Goal: Information Seeking & Learning: Learn about a topic

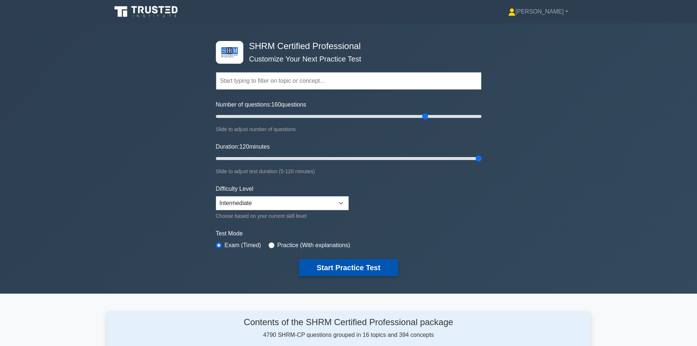
click at [361, 265] on button "Start Practice Test" at bounding box center [348, 267] width 99 height 17
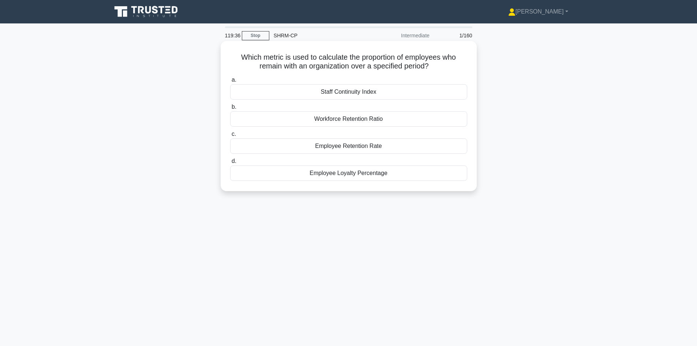
click at [362, 149] on div "Employee Retention Rate" at bounding box center [348, 145] width 237 height 15
click at [230, 136] on input "c. Employee Retention Rate" at bounding box center [230, 134] width 0 height 5
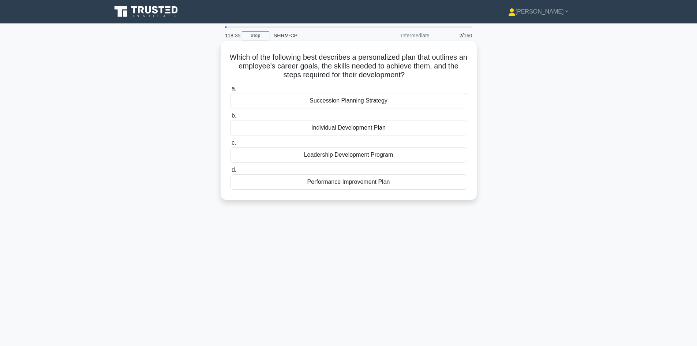
click at [341, 99] on div "Succession Planning Strategy" at bounding box center [348, 100] width 237 height 15
click at [230, 91] on input "a. Succession Planning Strategy" at bounding box center [230, 88] width 0 height 5
click at [361, 104] on div "Indulgence vs Restraint" at bounding box center [348, 100] width 237 height 15
click at [230, 91] on input "a. Indulgence vs Restraint" at bounding box center [230, 88] width 0 height 5
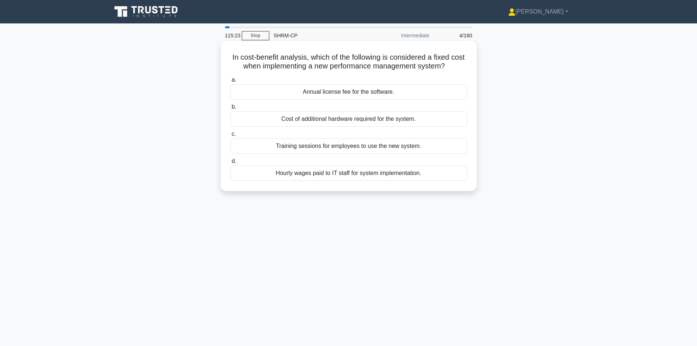
click at [389, 93] on div "Annual license fee for the software." at bounding box center [348, 91] width 237 height 15
click at [230, 82] on input "a. Annual license fee for the software." at bounding box center [230, 80] width 0 height 5
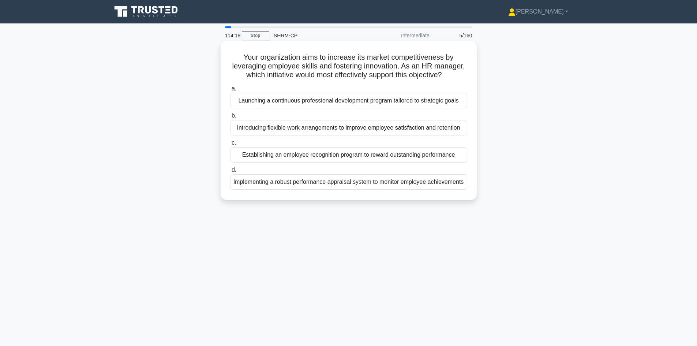
click at [284, 99] on div "Launching a continuous professional development program tailored to strategic g…" at bounding box center [348, 100] width 237 height 15
click at [230, 91] on input "a. Launching a continuous professional development program tailored to strategi…" at bounding box center [230, 88] width 0 height 5
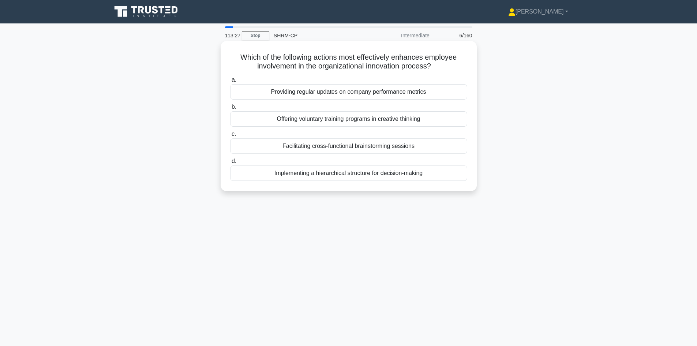
click at [357, 147] on div "Facilitating cross-functional brainstorming sessions" at bounding box center [348, 145] width 237 height 15
click at [230, 136] on input "c. Facilitating cross-functional brainstorming sessions" at bounding box center [230, 134] width 0 height 5
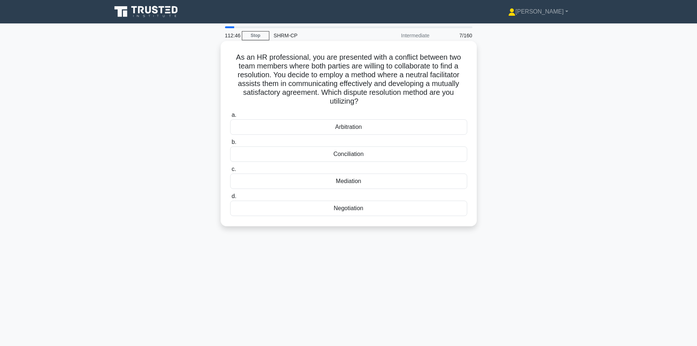
click at [366, 182] on div "Mediation" at bounding box center [348, 180] width 237 height 15
click at [230, 172] on input "c. Mediation" at bounding box center [230, 169] width 0 height 5
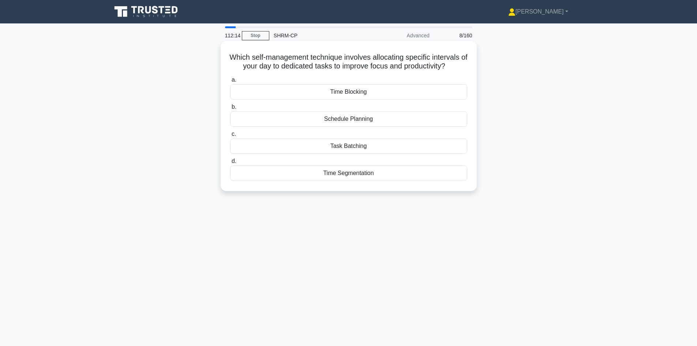
click at [381, 171] on div "Time Segmentation" at bounding box center [348, 172] width 237 height 15
click at [230, 164] on input "d. Time Segmentation" at bounding box center [230, 161] width 0 height 5
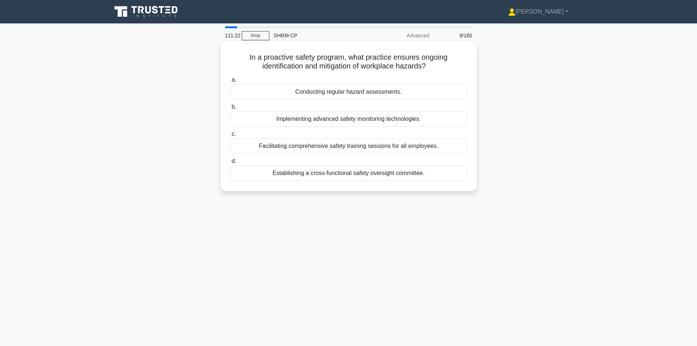
click at [383, 144] on div "Facilitating comprehensive safety training sessions for all employees." at bounding box center [348, 145] width 237 height 15
click at [230, 136] on input "c. Facilitating comprehensive safety training sessions for all employees." at bounding box center [230, 134] width 0 height 5
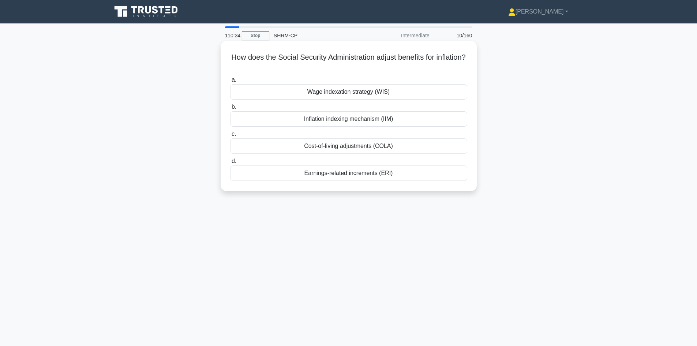
click at [378, 117] on div "Inflation indexing mechanism (IIM)" at bounding box center [348, 118] width 237 height 15
click at [230, 109] on input "b. Inflation indexing mechanism (IIM)" at bounding box center [230, 107] width 0 height 5
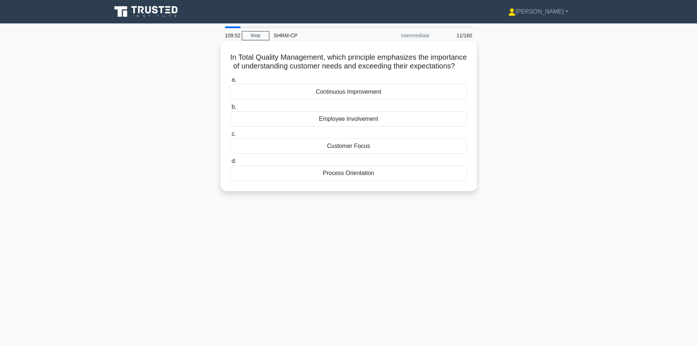
click at [362, 153] on div "Customer Focus" at bounding box center [348, 145] width 237 height 15
click at [230, 136] on input "c. Customer Focus" at bounding box center [230, 134] width 0 height 5
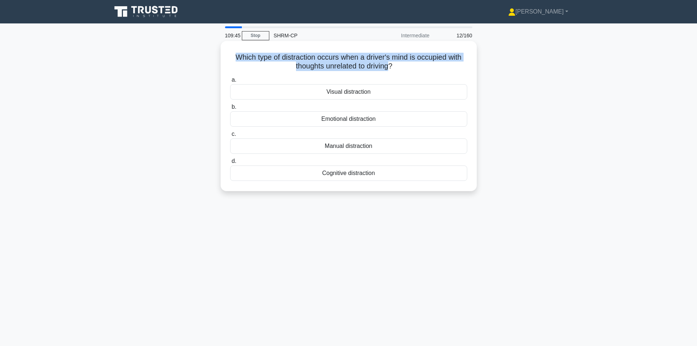
drag, startPoint x: 233, startPoint y: 57, endPoint x: 392, endPoint y: 65, distance: 158.6
click at [392, 65] on h5 "Which type of distraction occurs when a driver's mind is occupied with thoughts…" at bounding box center [348, 62] width 239 height 18
click at [365, 174] on div "Cognitive distraction" at bounding box center [348, 172] width 237 height 15
click at [230, 164] on input "d. Cognitive distraction" at bounding box center [230, 161] width 0 height 5
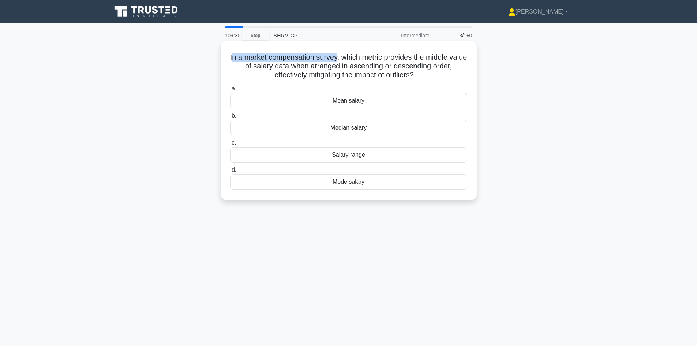
drag, startPoint x: 240, startPoint y: 56, endPoint x: 346, endPoint y: 57, distance: 106.1
click at [346, 57] on h5 "In a market compensation survey, which metric provides the middle value of sala…" at bounding box center [348, 66] width 239 height 27
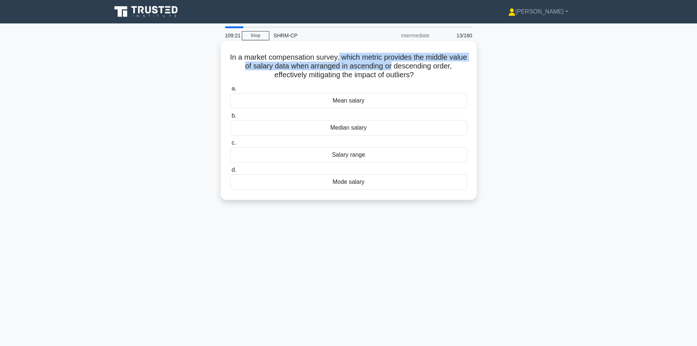
drag, startPoint x: 349, startPoint y: 57, endPoint x: 401, endPoint y: 67, distance: 53.7
click at [401, 67] on h5 "In a market compensation survey, which metric provides the middle value of sala…" at bounding box center [348, 66] width 239 height 27
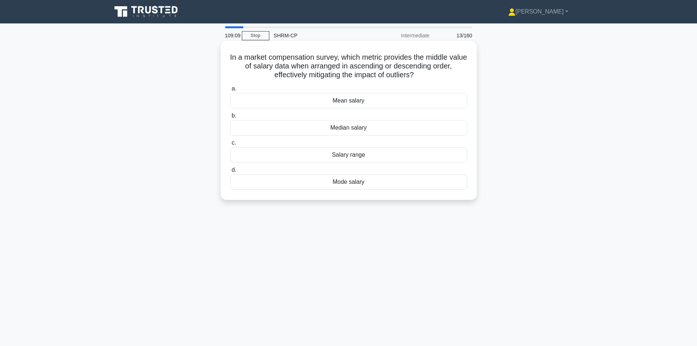
click at [387, 129] on div "Median salary" at bounding box center [348, 127] width 237 height 15
click at [230, 118] on input "b. Median salary" at bounding box center [230, 115] width 0 height 5
click at [358, 155] on div "40%" at bounding box center [348, 154] width 237 height 15
click at [230, 145] on input "c. 40%" at bounding box center [230, 142] width 0 height 5
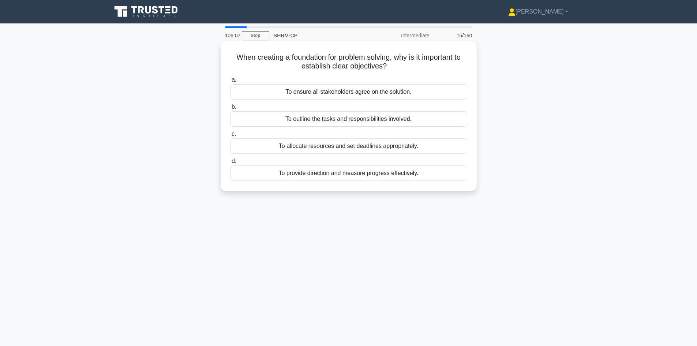
click at [304, 177] on div "To provide direction and measure progress effectively." at bounding box center [348, 172] width 237 height 15
click at [230, 164] on input "d. To provide direction and measure progress effectively." at bounding box center [230, 161] width 0 height 5
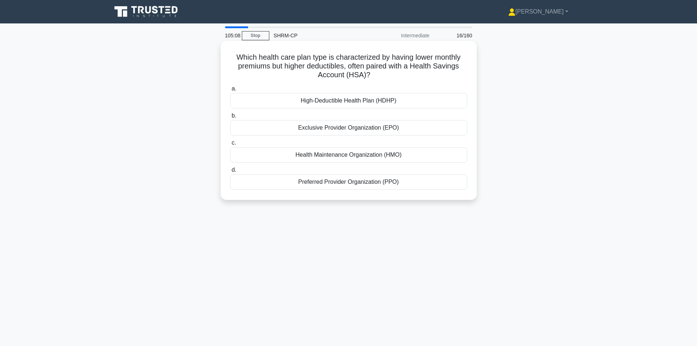
click at [368, 101] on div "High-Deductible Health Plan (HDHP)" at bounding box center [348, 100] width 237 height 15
click at [230, 91] on input "a. High-Deductible Health Plan (HDHP)" at bounding box center [230, 88] width 0 height 5
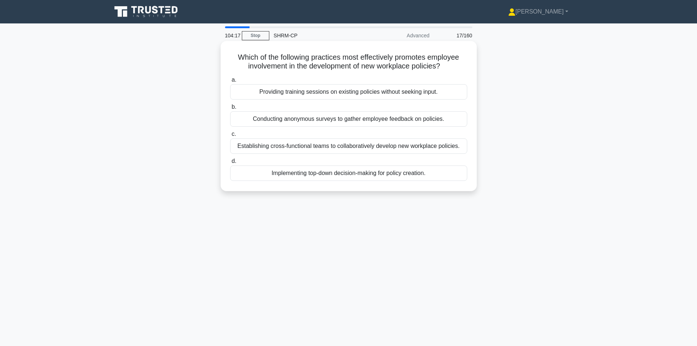
click at [337, 118] on div "Conducting anonymous surveys to gather employee feedback on policies." at bounding box center [348, 118] width 237 height 15
click at [230, 109] on input "b. Conducting anonymous surveys to gather employee feedback on policies." at bounding box center [230, 107] width 0 height 5
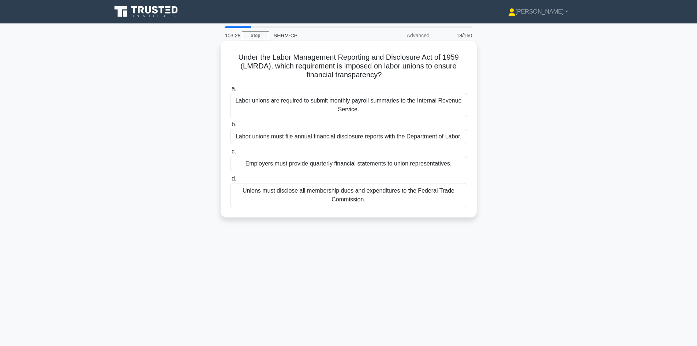
click at [359, 136] on div "Labor unions must file annual financial disclosure reports with the Department …" at bounding box center [348, 136] width 237 height 15
click at [230, 127] on input "b. Labor unions must file annual financial disclosure reports with the Departme…" at bounding box center [230, 124] width 0 height 5
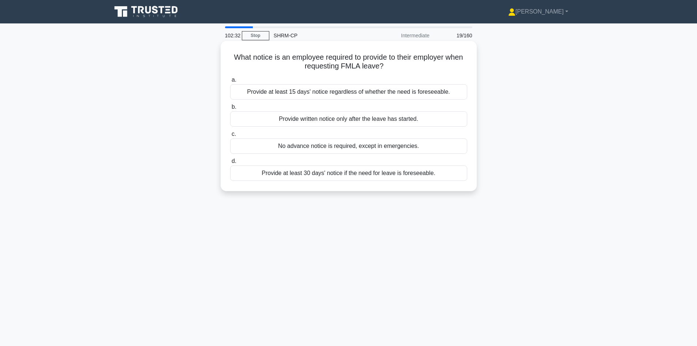
click at [304, 117] on div "Provide written notice only after the leave has started." at bounding box center [348, 118] width 237 height 15
click at [230, 109] on input "b. Provide written notice only after the leave has started." at bounding box center [230, 107] width 0 height 5
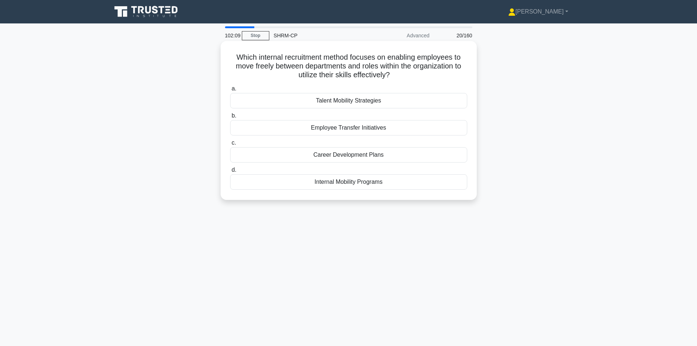
click at [342, 184] on div "Internal Mobility Programs" at bounding box center [348, 181] width 237 height 15
click at [230, 172] on input "d. Internal Mobility Programs" at bounding box center [230, 170] width 0 height 5
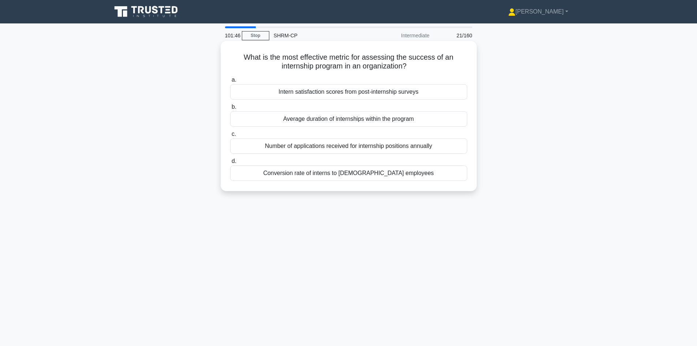
click at [374, 178] on div "Conversion rate of interns to [DEMOGRAPHIC_DATA] employees" at bounding box center [348, 172] width 237 height 15
click at [230, 164] on input "d. Conversion rate of interns to [DEMOGRAPHIC_DATA] employees" at bounding box center [230, 161] width 0 height 5
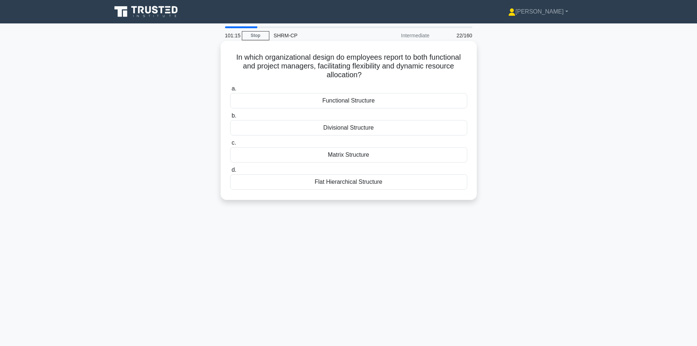
click at [301, 183] on div "Flat Hierarchical Structure" at bounding box center [348, 181] width 237 height 15
click at [230, 172] on input "d. Flat Hierarchical Structure" at bounding box center [230, 170] width 0 height 5
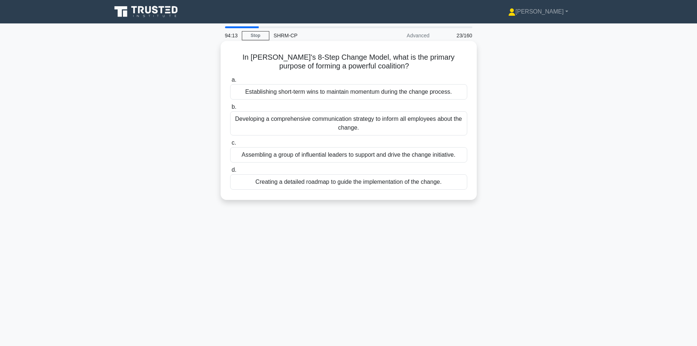
click at [398, 155] on div "Assembling a group of influential leaders to support and drive the change initi…" at bounding box center [348, 154] width 237 height 15
click at [230, 145] on input "c. Assembling a group of influential leaders to support and drive the change in…" at bounding box center [230, 142] width 0 height 5
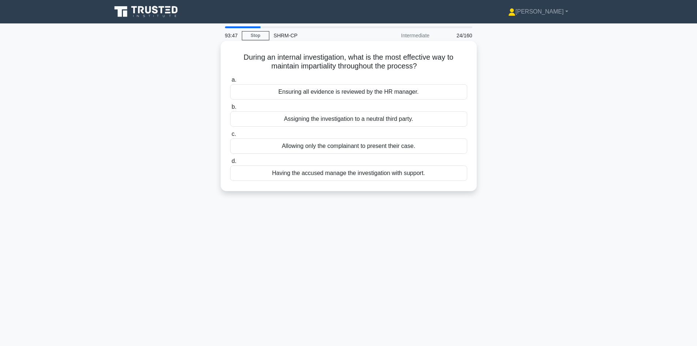
click at [382, 119] on div "Assigning the investigation to a neutral third party." at bounding box center [348, 118] width 237 height 15
click at [230, 109] on input "b. Assigning the investigation to a neutral third party." at bounding box center [230, 107] width 0 height 5
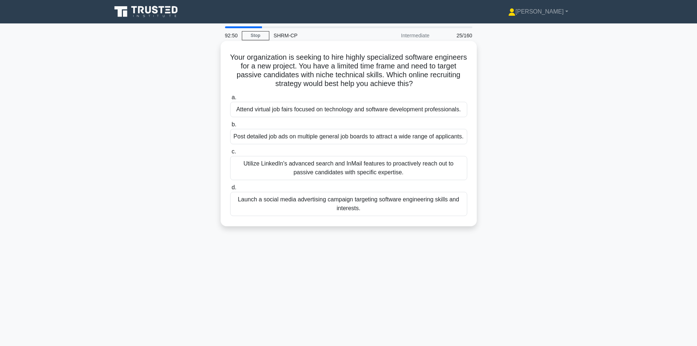
click at [377, 142] on div "Post detailed job ads on multiple general job boards to attract a wide range of…" at bounding box center [348, 136] width 237 height 15
click at [230, 127] on input "b. Post detailed job ads on multiple general job boards to attract a wide range…" at bounding box center [230, 124] width 0 height 5
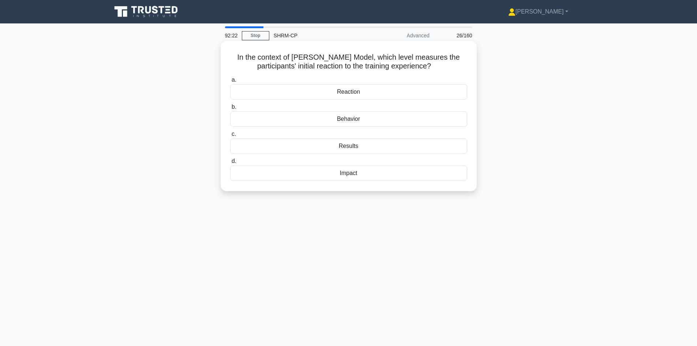
click at [364, 175] on div "Impact" at bounding box center [348, 172] width 237 height 15
click at [230, 164] on input "d. Impact" at bounding box center [230, 161] width 0 height 5
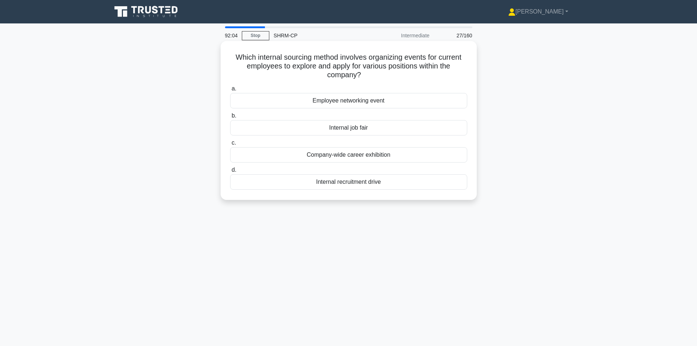
click at [371, 184] on div "Internal recruitment drive" at bounding box center [348, 181] width 237 height 15
click at [230, 172] on input "d. Internal recruitment drive" at bounding box center [230, 170] width 0 height 5
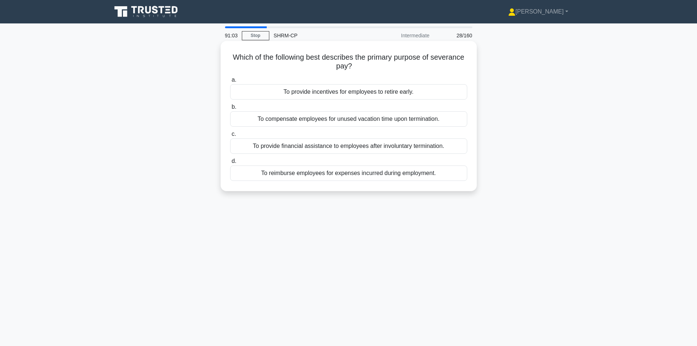
click at [338, 145] on div "To provide financial assistance to employees after involuntary termination." at bounding box center [348, 145] width 237 height 15
click at [230, 136] on input "c. To provide financial assistance to employees after involuntary termination." at bounding box center [230, 134] width 0 height 5
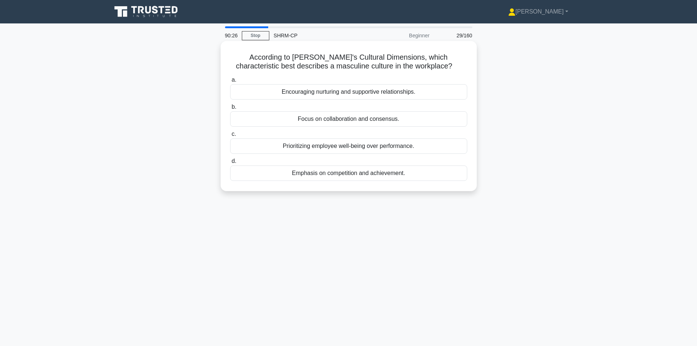
click at [348, 172] on div "Emphasis on competition and achievement." at bounding box center [348, 172] width 237 height 15
click at [230, 164] on input "d. Emphasis on competition and achievement." at bounding box center [230, 161] width 0 height 5
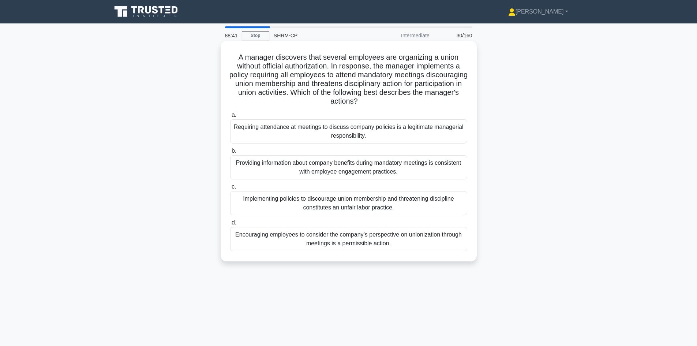
click at [300, 242] on div "Encouraging employees to consider the company’s perspective on unionization thr…" at bounding box center [348, 239] width 237 height 24
click at [230, 225] on input "d. Encouraging employees to consider the company’s perspective on unionization …" at bounding box center [230, 222] width 0 height 5
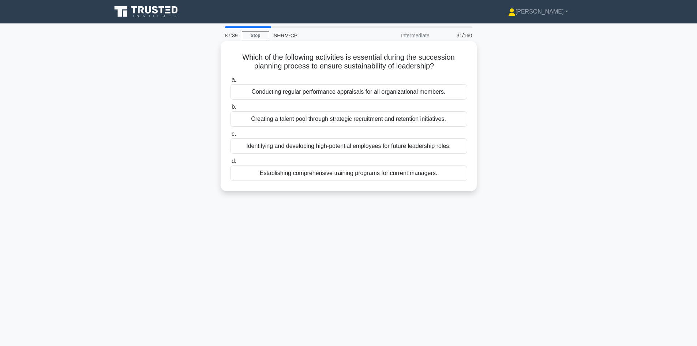
click at [362, 147] on div "Identifying and developing high-potential employees for future leadership roles." at bounding box center [348, 145] width 237 height 15
click at [230, 136] on input "c. Identifying and developing high-potential employees for future leadership ro…" at bounding box center [230, 134] width 0 height 5
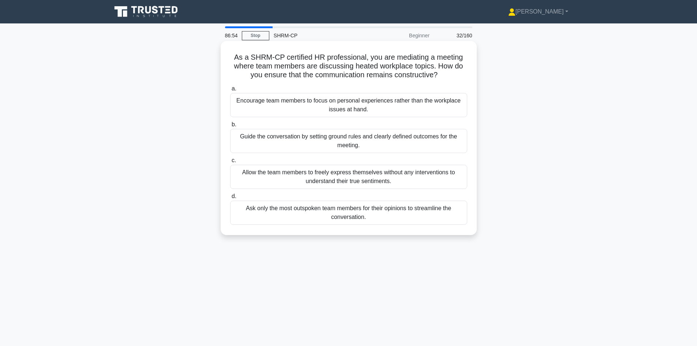
click at [364, 142] on div "Guide the conversation by setting ground rules and clearly defined outcomes for…" at bounding box center [348, 141] width 237 height 24
click at [230, 127] on input "b. Guide the conversation by setting ground rules and clearly defined outcomes …" at bounding box center [230, 124] width 0 height 5
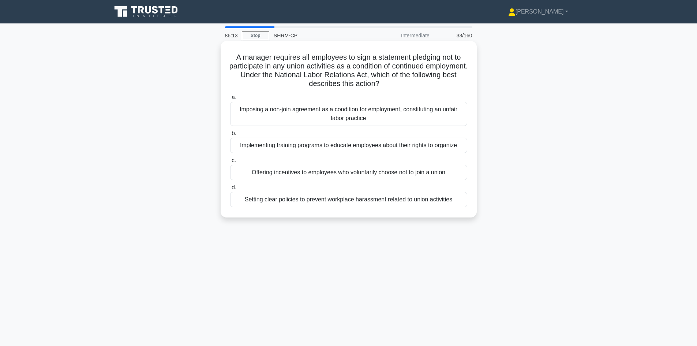
click at [325, 198] on div "Setting clear policies to prevent workplace harassment related to union activit…" at bounding box center [348, 199] width 237 height 15
click at [230, 190] on input "d. Setting clear policies to prevent workplace harassment related to union acti…" at bounding box center [230, 187] width 0 height 5
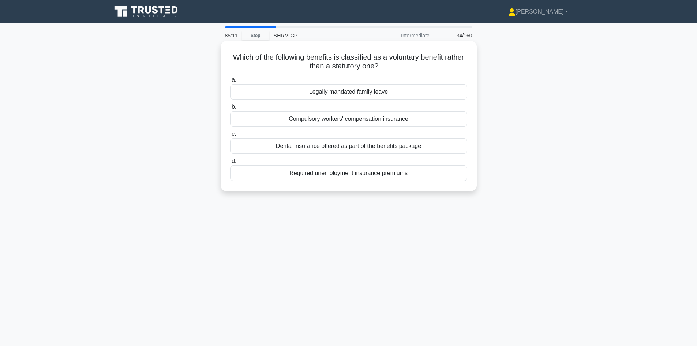
click at [348, 172] on div "Required unemployment insurance premiums" at bounding box center [348, 172] width 237 height 15
click at [230, 164] on input "d. Required unemployment insurance premiums" at bounding box center [230, 161] width 0 height 5
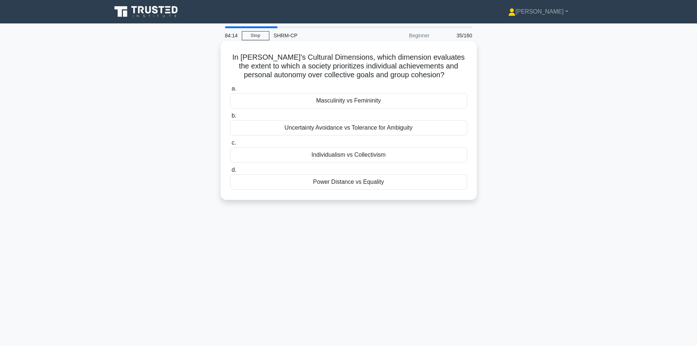
click at [351, 102] on div "Masculinity vs Femininity" at bounding box center [348, 100] width 237 height 15
click at [230, 91] on input "a. Masculinity vs Femininity" at bounding box center [230, 88] width 0 height 5
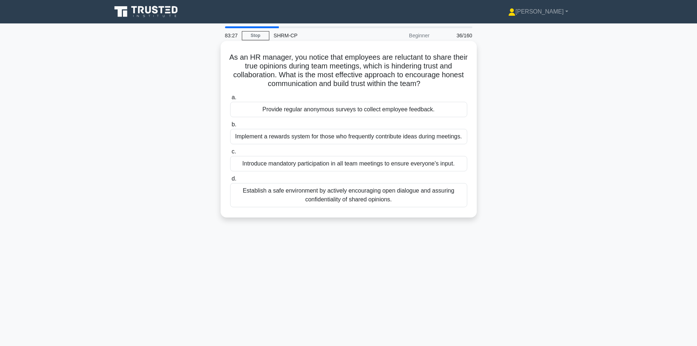
click at [345, 112] on div "Provide regular anonymous surveys to collect employee feedback." at bounding box center [348, 109] width 237 height 15
click at [230, 100] on input "a. Provide regular anonymous surveys to collect employee feedback." at bounding box center [230, 97] width 0 height 5
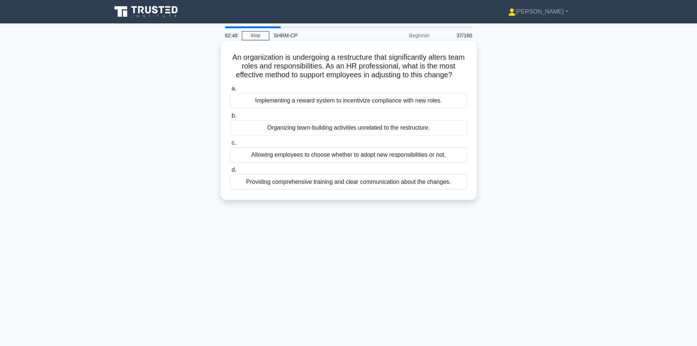
click at [374, 183] on div "Providing comprehensive training and clear communication about the changes." at bounding box center [348, 181] width 237 height 15
click at [230, 172] on input "d. Providing comprehensive training and clear communication about the changes." at bounding box center [230, 170] width 0 height 5
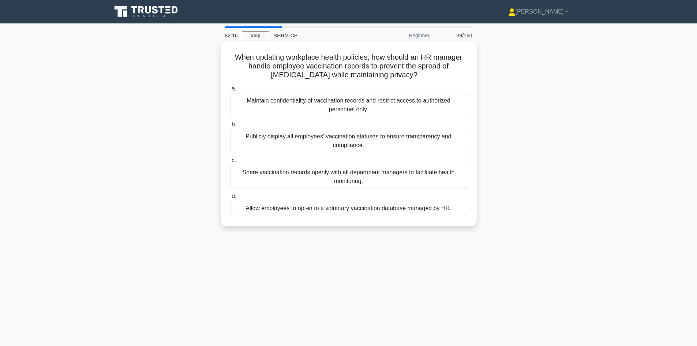
click at [389, 101] on div "Maintain confidentiality of vaccination records and restrict access to authoriz…" at bounding box center [348, 105] width 237 height 24
click at [230, 91] on input "a. Maintain confidentiality of vaccination records and restrict access to autho…" at bounding box center [230, 88] width 0 height 5
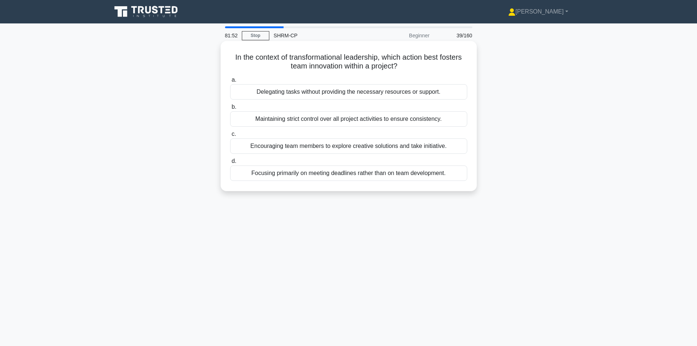
click at [374, 149] on div "Encouraging team members to explore creative solutions and take initiative." at bounding box center [348, 145] width 237 height 15
click at [230, 136] on input "c. Encouraging team members to explore creative solutions and take initiative." at bounding box center [230, 134] width 0 height 5
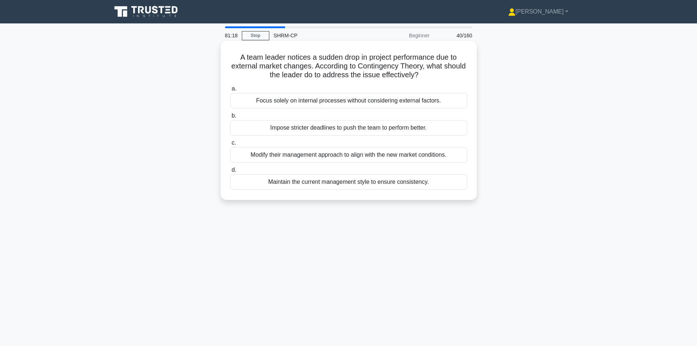
click at [369, 154] on div "Modify their management approach to align with the new market conditions." at bounding box center [348, 154] width 237 height 15
click at [230, 145] on input "c. Modify their management approach to align with the new market conditions." at bounding box center [230, 142] width 0 height 5
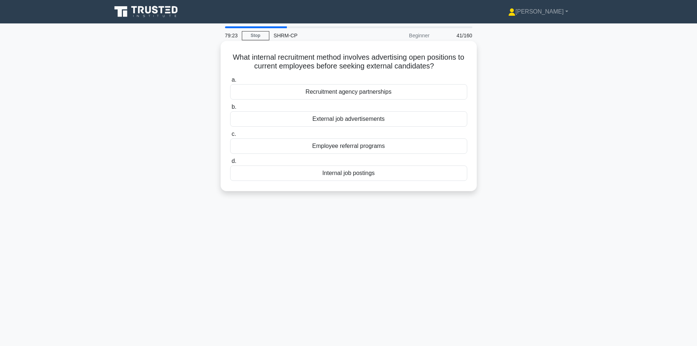
click at [327, 174] on div "Internal job postings" at bounding box center [348, 172] width 237 height 15
click at [230, 164] on input "d. Internal job postings" at bounding box center [230, 161] width 0 height 5
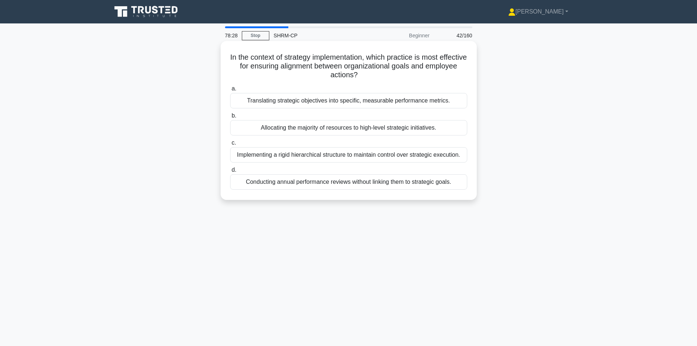
click at [363, 102] on div "Translating strategic objectives into specific, measurable performance metrics." at bounding box center [348, 100] width 237 height 15
click at [230, 91] on input "a. Translating strategic objectives into specific, measurable performance metri…" at bounding box center [230, 88] width 0 height 5
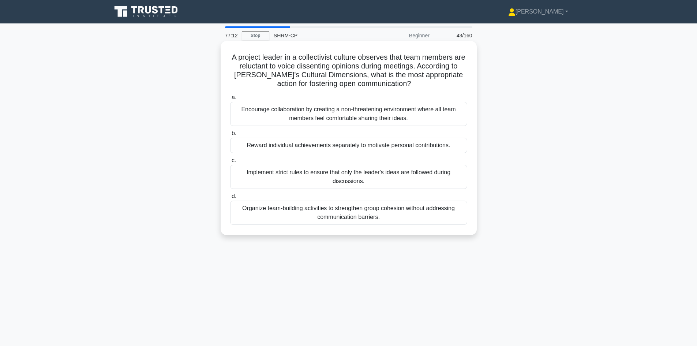
click at [293, 114] on div "Encourage collaboration by creating a non-threatening environment where all tea…" at bounding box center [348, 114] width 237 height 24
click at [230, 100] on input "a. Encourage collaboration by creating a non-threatening environment where all …" at bounding box center [230, 97] width 0 height 5
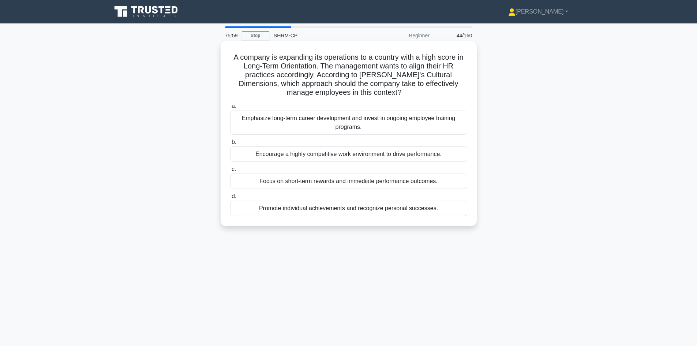
click at [369, 128] on div "Emphasize long-term career development and invest in ongoing employee training …" at bounding box center [348, 122] width 237 height 24
click at [230, 109] on input "a. Emphasize long-term career development and invest in ongoing employee traini…" at bounding box center [230, 106] width 0 height 5
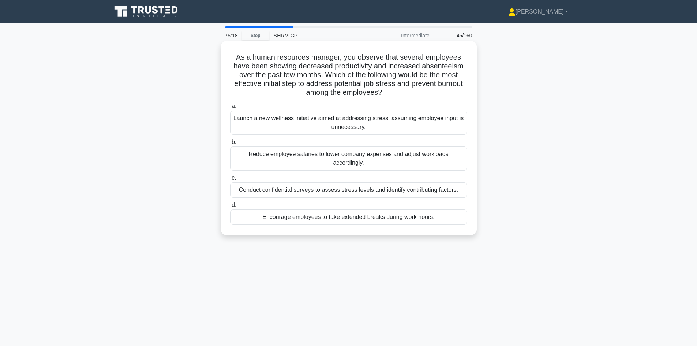
click at [304, 186] on div "Conduct confidential surveys to assess stress levels and identify contributing …" at bounding box center [348, 189] width 237 height 15
click at [230, 180] on input "c. Conduct confidential surveys to assess stress levels and identify contributi…" at bounding box center [230, 178] width 0 height 5
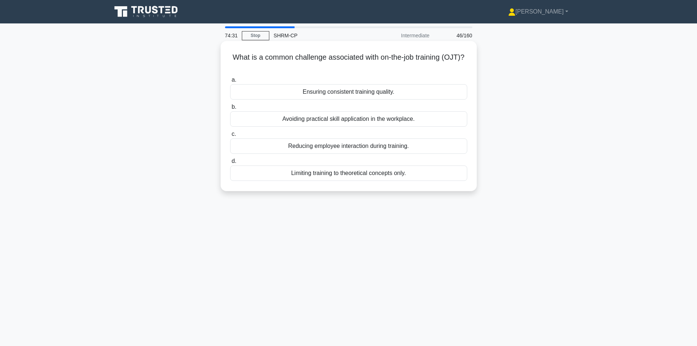
click at [390, 95] on div "Ensuring consistent training quality." at bounding box center [348, 91] width 237 height 15
click at [230, 82] on input "a. Ensuring consistent training quality." at bounding box center [230, 80] width 0 height 5
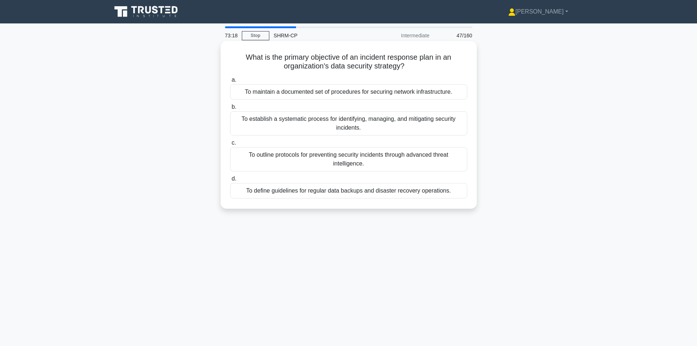
click at [417, 192] on div "To define guidelines for regular data backups and disaster recovery operations." at bounding box center [348, 190] width 237 height 15
click at [230, 181] on input "d. To define guidelines for regular data backups and disaster recovery operatio…" at bounding box center [230, 178] width 0 height 5
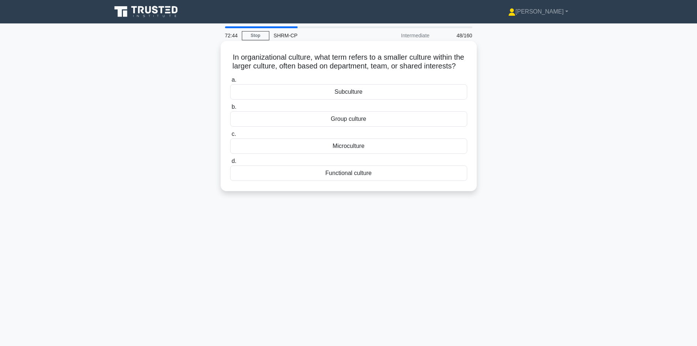
click at [365, 181] on div "Functional culture" at bounding box center [348, 172] width 237 height 15
click at [230, 164] on input "d. Functional culture" at bounding box center [230, 161] width 0 height 5
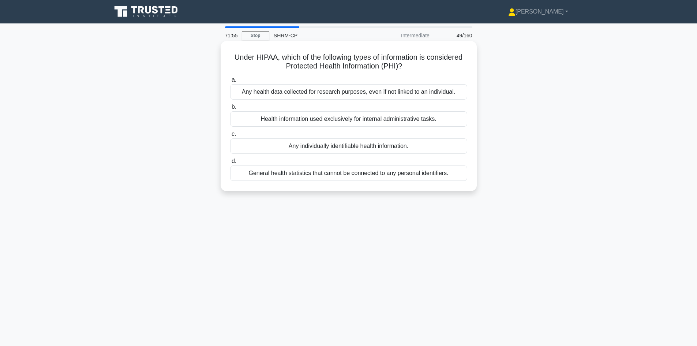
click at [306, 146] on div "Any individually identifiable health information." at bounding box center [348, 145] width 237 height 15
click at [230, 136] on input "c. Any individually identifiable health information." at bounding box center [230, 134] width 0 height 5
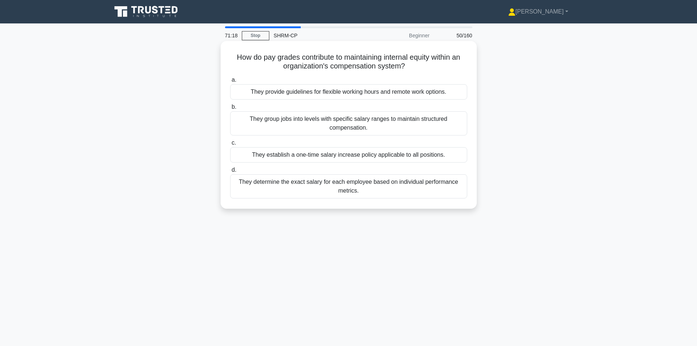
click at [361, 121] on div "They group jobs into levels with specific salary ranges to maintain structured …" at bounding box center [348, 123] width 237 height 24
click at [230, 109] on input "b. They group jobs into levels with specific salary ranges to maintain structur…" at bounding box center [230, 107] width 0 height 5
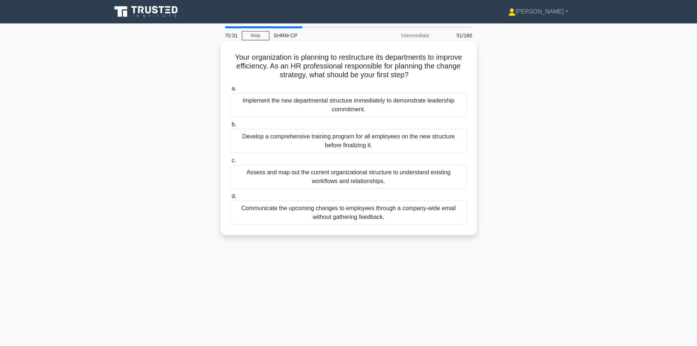
click at [349, 143] on div "Develop a comprehensive training program for all employees on the new structure…" at bounding box center [348, 141] width 237 height 24
click at [230, 127] on input "b. Develop a comprehensive training program for all employees on the new struct…" at bounding box center [230, 124] width 0 height 5
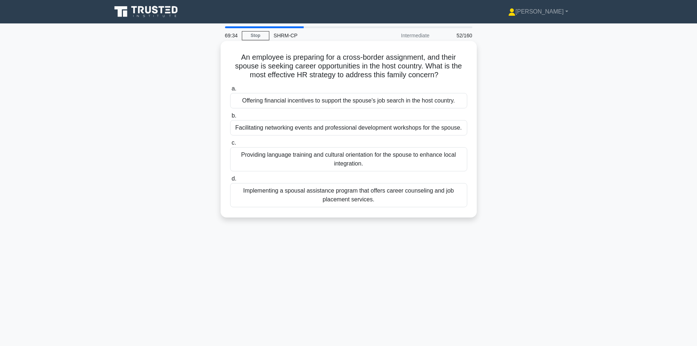
click at [371, 194] on div "Implementing a spousal assistance program that offers career counseling and job…" at bounding box center [348, 195] width 237 height 24
click at [230, 181] on input "d. Implementing a spousal assistance program that offers career counseling and …" at bounding box center [230, 178] width 0 height 5
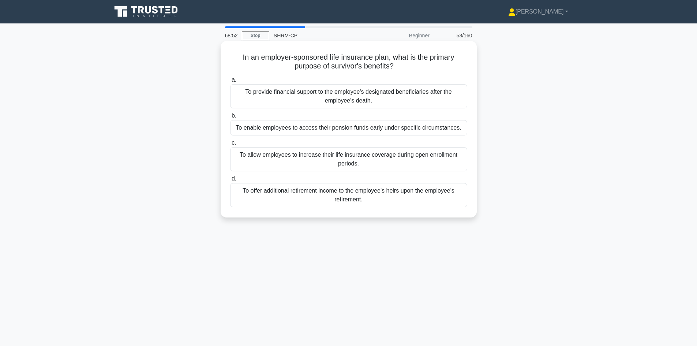
click at [279, 190] on div "To offer additional retirement income to the employee's heirs upon the employee…" at bounding box center [348, 195] width 237 height 24
click at [230, 181] on input "d. To offer additional retirement income to the employee's heirs upon the emplo…" at bounding box center [230, 178] width 0 height 5
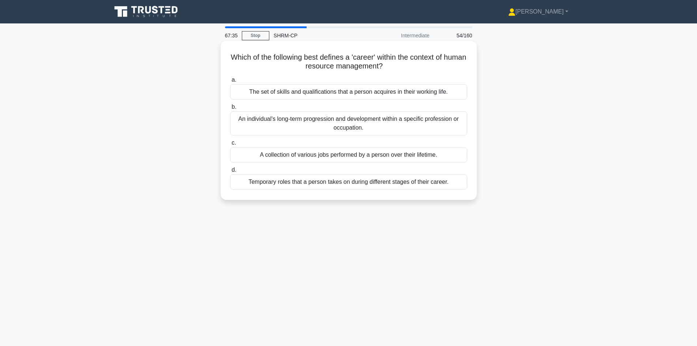
click at [301, 125] on div "An individual's long-term progression and development within a specific profess…" at bounding box center [348, 123] width 237 height 24
click at [230, 109] on input "b. An individual's long-term progression and development within a specific prof…" at bounding box center [230, 107] width 0 height 5
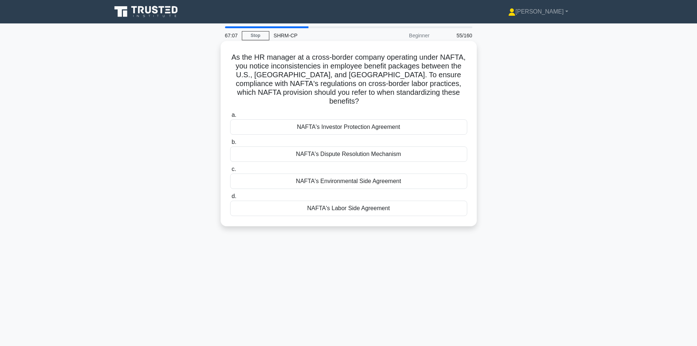
click at [358, 201] on div "NAFTA's Labor Side Agreement" at bounding box center [348, 208] width 237 height 15
click at [230, 199] on input "d. NAFTA's Labor Side Agreement" at bounding box center [230, 196] width 0 height 5
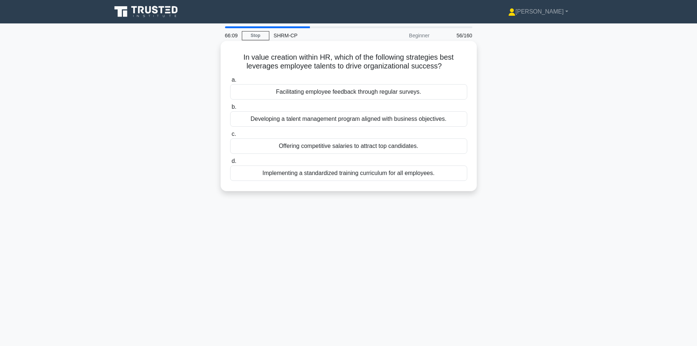
click at [436, 122] on div "Developing a talent management program aligned with business objectives." at bounding box center [348, 118] width 237 height 15
click at [230, 109] on input "b. Developing a talent management program aligned with business objectives." at bounding box center [230, 107] width 0 height 5
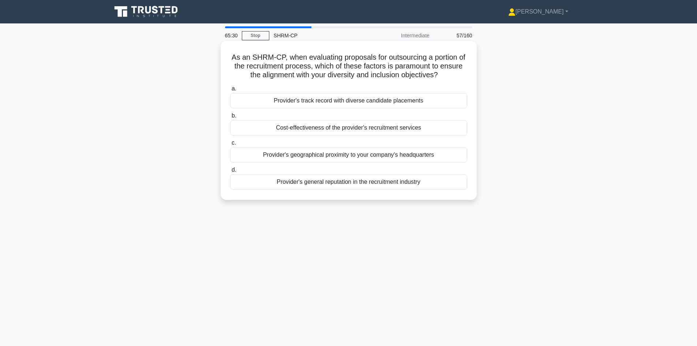
click at [298, 102] on div "Provider's track record with diverse candidate placements" at bounding box center [348, 100] width 237 height 15
click at [230, 91] on input "a. Provider's track record with diverse candidate placements" at bounding box center [230, 88] width 0 height 5
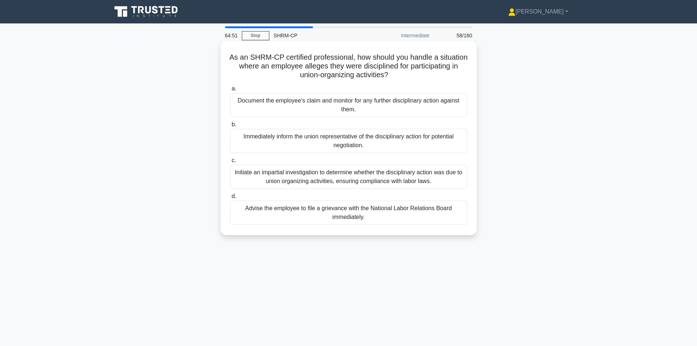
click at [388, 179] on div "Initiate an impartial investigation to determine whether the disciplinary actio…" at bounding box center [348, 177] width 237 height 24
click at [230, 163] on input "c. Initiate an impartial investigation to determine whether the disciplinary ac…" at bounding box center [230, 160] width 0 height 5
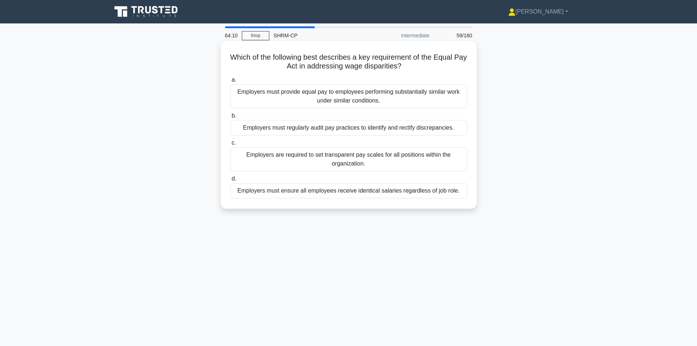
click at [298, 127] on div "Employers must regularly audit pay practices to identify and rectify discrepanc…" at bounding box center [348, 127] width 237 height 15
click at [230, 118] on input "b. Employers must regularly audit pay practices to identify and rectify discrep…" at bounding box center [230, 115] width 0 height 5
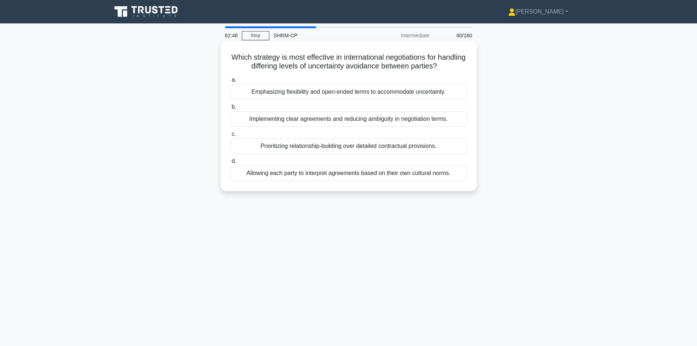
click at [413, 96] on div "Emphasizing flexibility and open-ended terms to accommodate uncertainty." at bounding box center [348, 91] width 237 height 15
click at [230, 82] on input "a. Emphasizing flexibility and open-ended terms to accommodate uncertainty." at bounding box center [230, 80] width 0 height 5
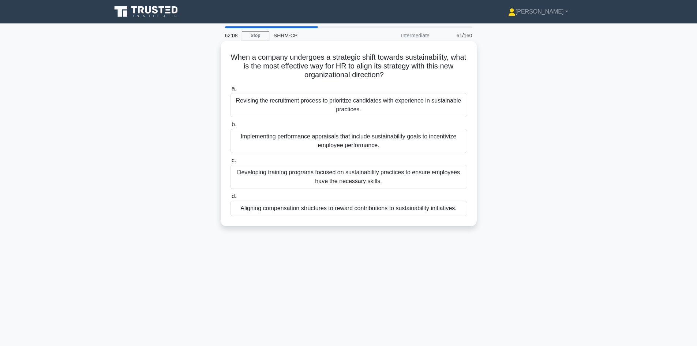
click at [318, 178] on div "Developing training programs focused on sustainability practices to ensure empl…" at bounding box center [348, 177] width 237 height 24
click at [230, 163] on input "c. Developing training programs focused on sustainability practices to ensure e…" at bounding box center [230, 160] width 0 height 5
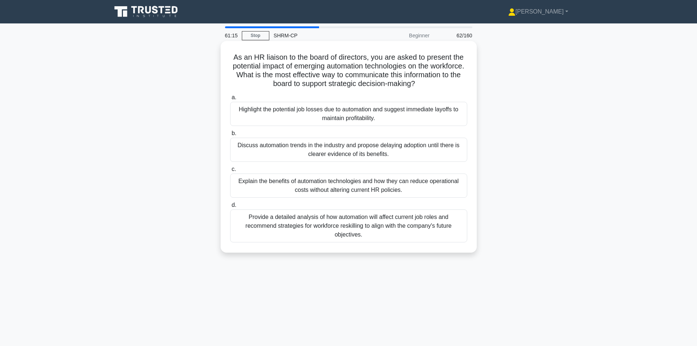
click at [356, 230] on div "Provide a detailed analysis of how automation will affect current job roles and…" at bounding box center [348, 225] width 237 height 33
click at [230, 207] on input "d. Provide a detailed analysis of how automation will affect current job roles …" at bounding box center [230, 205] width 0 height 5
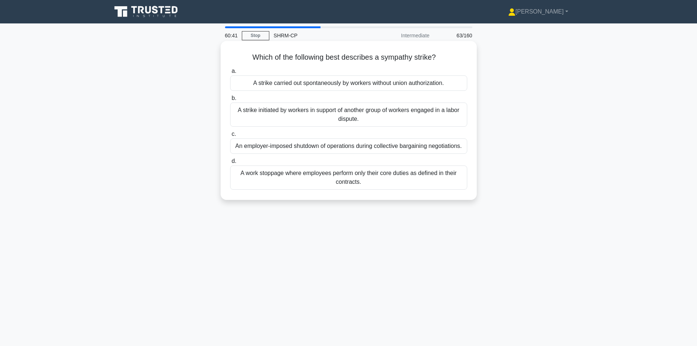
click at [366, 120] on div "A strike initiated by workers in support of another group of workers engaged in…" at bounding box center [348, 114] width 237 height 24
click at [230, 101] on input "b. A strike initiated by workers in support of another group of workers engaged…" at bounding box center [230, 98] width 0 height 5
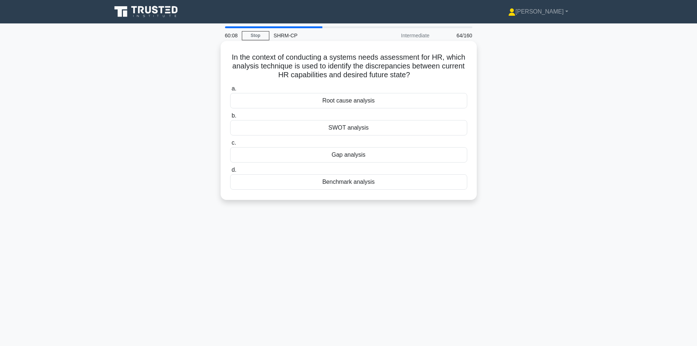
click at [371, 155] on div "Gap analysis" at bounding box center [348, 154] width 237 height 15
click at [230, 145] on input "c. Gap analysis" at bounding box center [230, 142] width 0 height 5
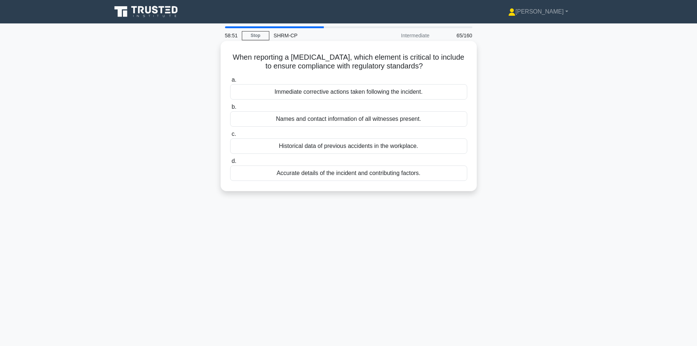
click at [294, 171] on div "Accurate details of the incident and contributing factors." at bounding box center [348, 172] width 237 height 15
click at [230, 164] on input "d. Accurate details of the incident and contributing factors." at bounding box center [230, 161] width 0 height 5
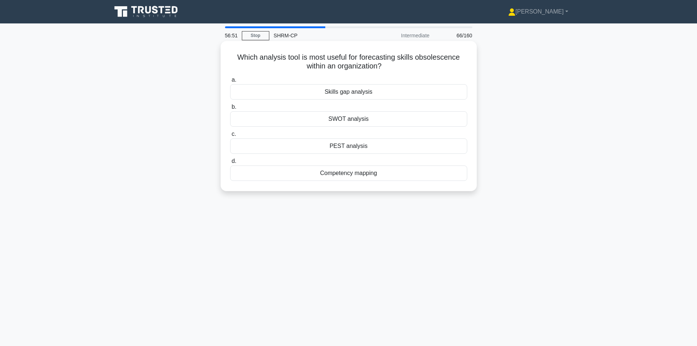
click at [340, 114] on div "SWOT analysis" at bounding box center [348, 118] width 237 height 15
click at [230, 109] on input "b. SWOT analysis" at bounding box center [230, 107] width 0 height 5
click at [345, 121] on div "Time management" at bounding box center [348, 118] width 237 height 15
click at [230, 109] on input "b. Time management" at bounding box center [230, 107] width 0 height 5
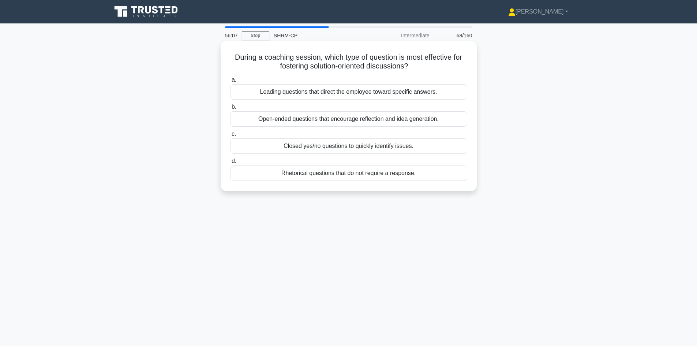
click at [364, 120] on div "Open-ended questions that encourage reflection and idea generation." at bounding box center [348, 118] width 237 height 15
click at [230, 109] on input "b. Open-ended questions that encourage reflection and idea generation." at bounding box center [230, 107] width 0 height 5
click at [321, 120] on div "Competency-based training programs" at bounding box center [348, 118] width 237 height 15
click at [230, 109] on input "b. Competency-based training programs" at bounding box center [230, 107] width 0 height 5
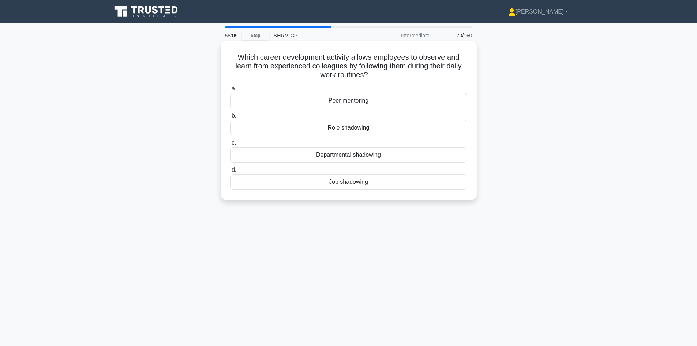
click at [342, 130] on div "Role shadowing" at bounding box center [348, 127] width 237 height 15
click at [230, 118] on input "b. Role shadowing" at bounding box center [230, 115] width 0 height 5
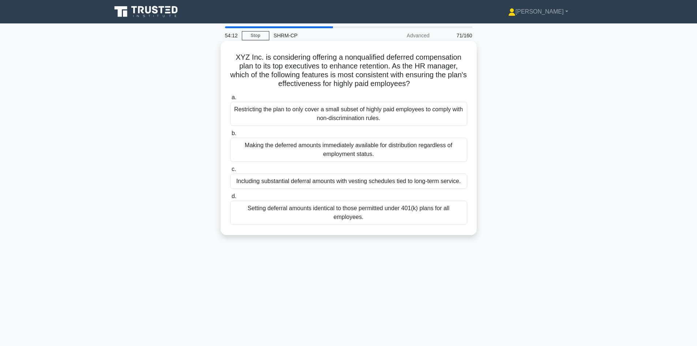
click at [323, 112] on div "Restricting the plan to only cover a small subset of highly paid employees to c…" at bounding box center [348, 114] width 237 height 24
click at [230, 100] on input "a. Restricting the plan to only cover a small subset of highly paid employees t…" at bounding box center [230, 97] width 0 height 5
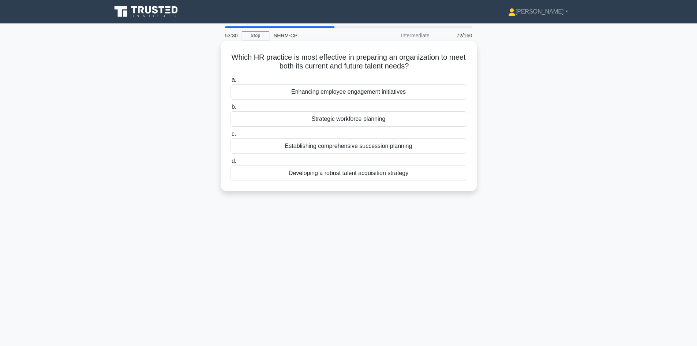
click at [319, 145] on div "Establishing comprehensive succession planning" at bounding box center [348, 145] width 237 height 15
click at [230, 136] on input "c. Establishing comprehensive succession planning" at bounding box center [230, 134] width 0 height 5
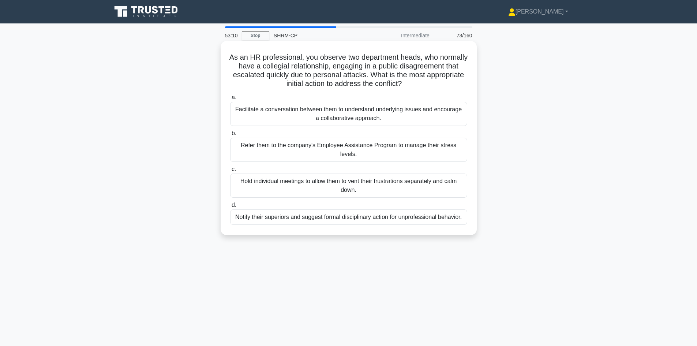
drag, startPoint x: 243, startPoint y: 56, endPoint x: 451, endPoint y: 81, distance: 210.1
click at [451, 81] on h5 "As an HR professional, you observe two department heads, who normally have a co…" at bounding box center [348, 71] width 239 height 36
click at [379, 86] on h5 "As an HR professional, you observe two department heads, who normally have a co…" at bounding box center [348, 71] width 239 height 36
click at [344, 118] on div "Facilitate a conversation between them to understand underlying issues and enco…" at bounding box center [348, 114] width 237 height 24
click at [230, 100] on input "a. Facilitate a conversation between them to understand underlying issues and e…" at bounding box center [230, 97] width 0 height 5
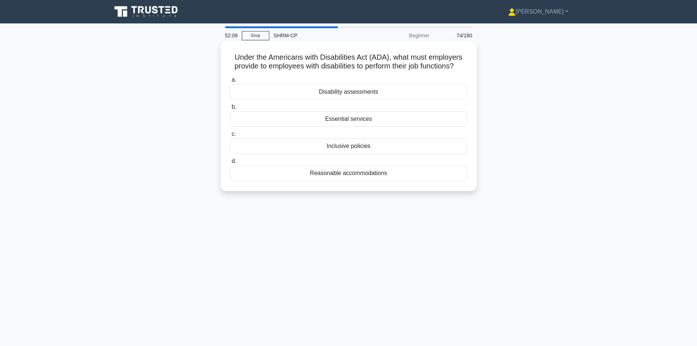
click at [381, 154] on div "Inclusive policies" at bounding box center [348, 145] width 237 height 15
click at [230, 136] on input "c. Inclusive policies" at bounding box center [230, 134] width 0 height 5
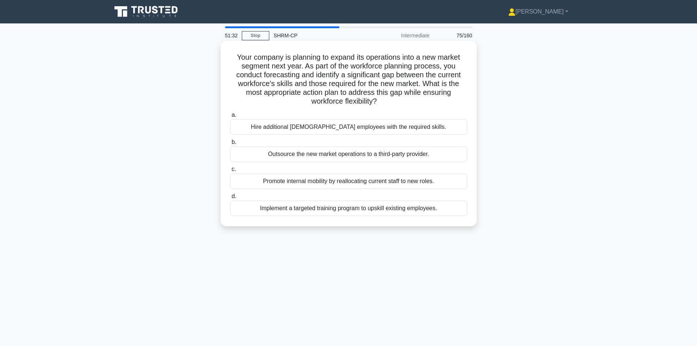
click at [340, 209] on div "Implement a targeted training program to upskill existing employees." at bounding box center [348, 208] width 237 height 15
click at [230, 199] on input "d. Implement a targeted training program to upskill existing employees." at bounding box center [230, 196] width 0 height 5
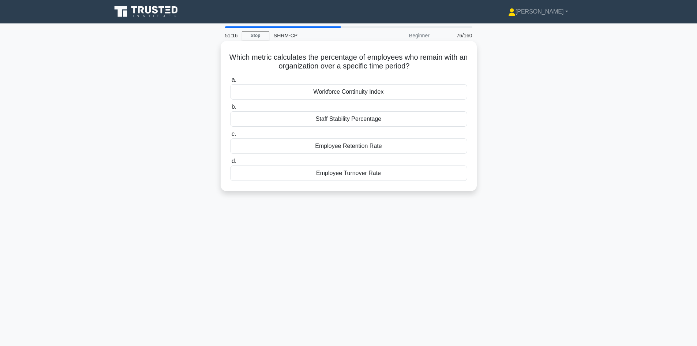
click at [344, 149] on div "Employee Retention Rate" at bounding box center [348, 145] width 237 height 15
click at [230, 136] on input "c. Employee Retention Rate" at bounding box center [230, 134] width 0 height 5
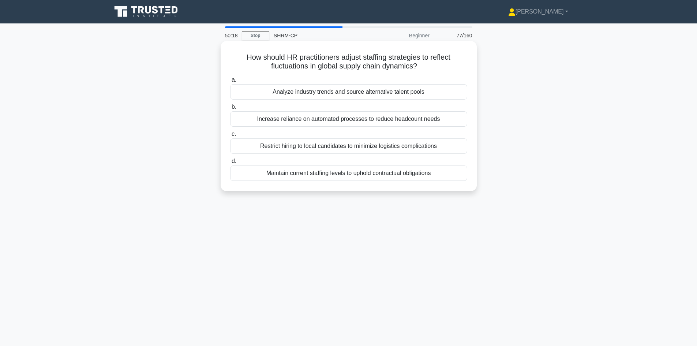
click at [329, 97] on div "Analyze industry trends and source alternative talent pools" at bounding box center [348, 91] width 237 height 15
click at [230, 82] on input "a. Analyze industry trends and source alternative talent pools" at bounding box center [230, 80] width 0 height 5
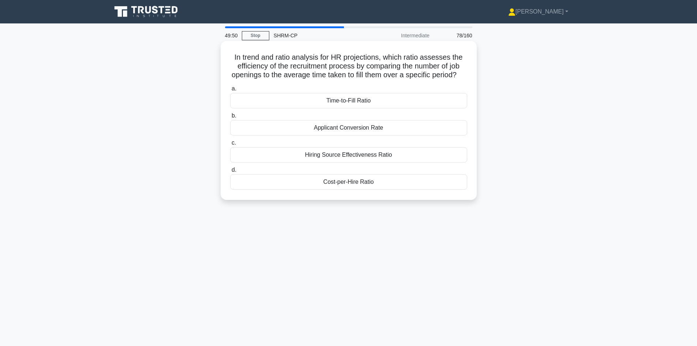
click at [382, 105] on div "Time-to-Fill Ratio" at bounding box center [348, 100] width 237 height 15
click at [230, 91] on input "a. Time-to-Fill Ratio" at bounding box center [230, 88] width 0 height 5
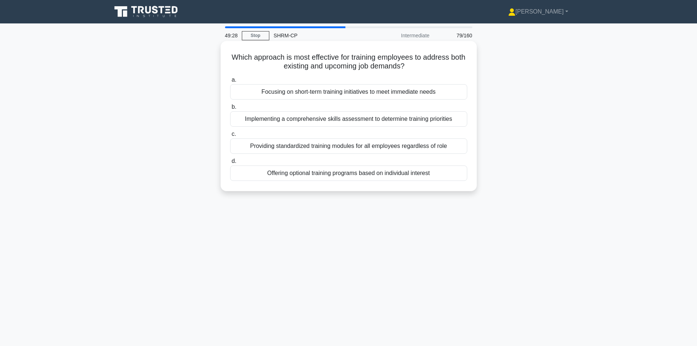
click at [328, 116] on div "Implementing a comprehensive skills assessment to determine training priorities" at bounding box center [348, 118] width 237 height 15
click at [230, 109] on input "b. Implementing a comprehensive skills assessment to determine training priorit…" at bounding box center [230, 107] width 0 height 5
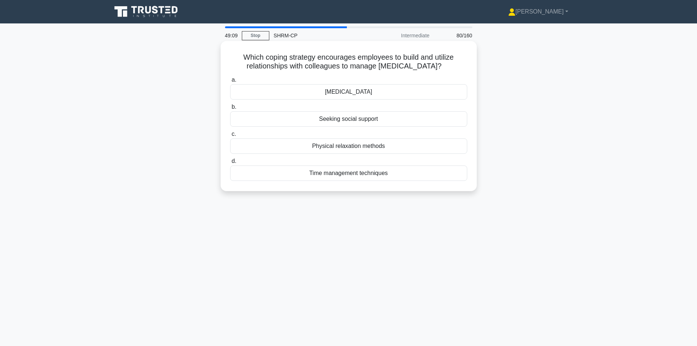
click at [333, 120] on div "Seeking social support" at bounding box center [348, 118] width 237 height 15
click at [230, 109] on input "b. Seeking social support" at bounding box center [230, 107] width 0 height 5
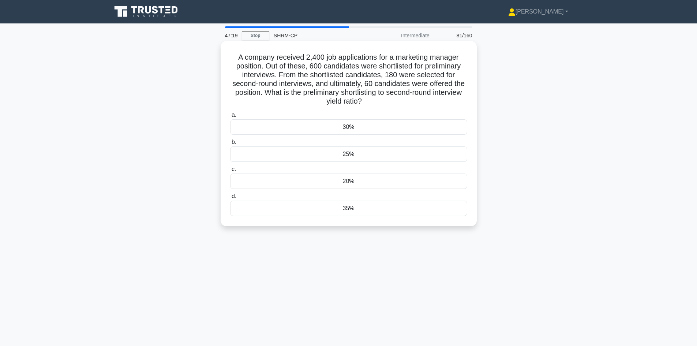
click at [342, 129] on div "30%" at bounding box center [348, 126] width 237 height 15
click at [230, 117] on input "a. 30%" at bounding box center [230, 115] width 0 height 5
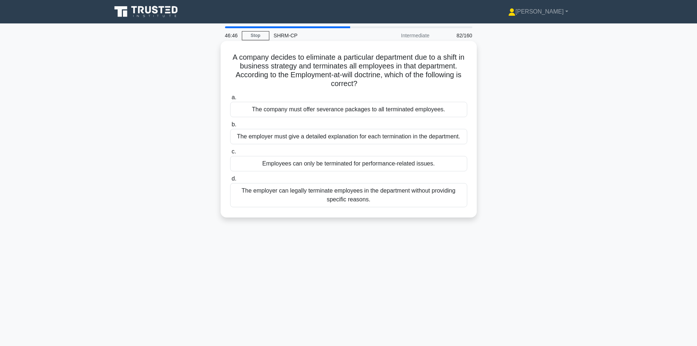
click at [351, 112] on div "The company must offer severance packages to all terminated employees." at bounding box center [348, 109] width 237 height 15
click at [230, 100] on input "a. The company must offer severance packages to all terminated employees." at bounding box center [230, 97] width 0 height 5
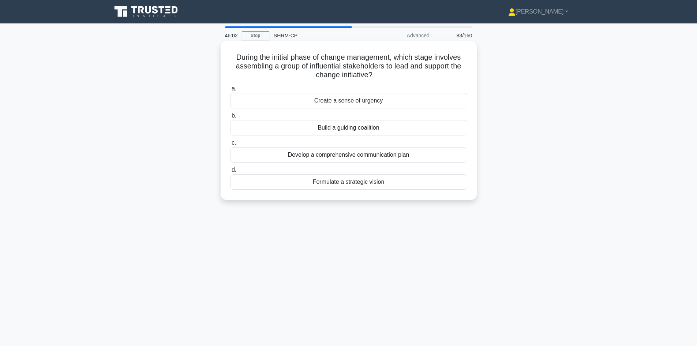
click at [296, 129] on div "Build a guiding coalition" at bounding box center [348, 127] width 237 height 15
click at [230, 118] on input "b. Build a guiding coalition" at bounding box center [230, 115] width 0 height 5
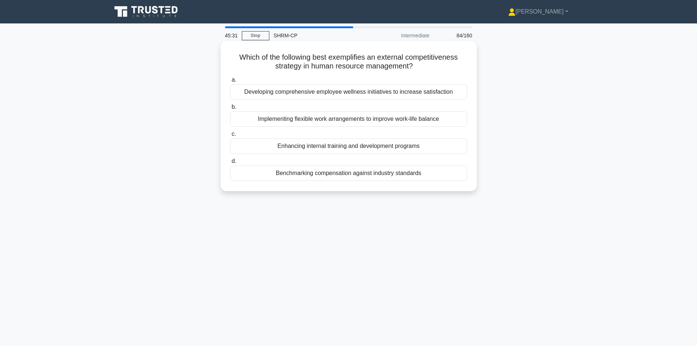
click at [432, 175] on div "Benchmarking compensation against industry standards" at bounding box center [348, 172] width 237 height 15
click at [230, 164] on input "d. Benchmarking compensation against industry standards" at bounding box center [230, 161] width 0 height 5
click at [311, 94] on div "Conducting in-depth interviews with HR stakeholders" at bounding box center [348, 91] width 237 height 15
click at [230, 82] on input "a. Conducting in-depth interviews with HR stakeholders" at bounding box center [230, 80] width 0 height 5
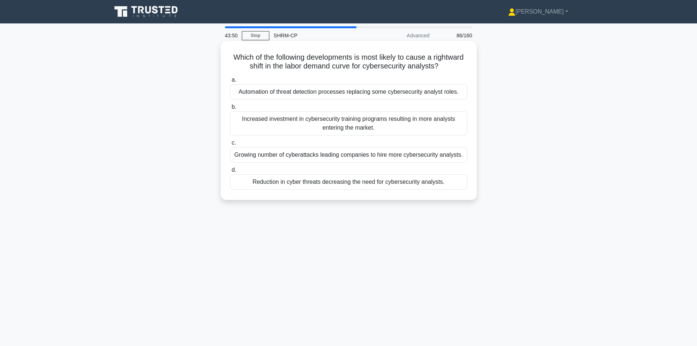
click at [295, 162] on div "Growing number of cyberattacks leading companies to hire more cybersecurity ana…" at bounding box center [348, 154] width 237 height 15
click at [230, 145] on input "c. Growing number of cyberattacks leading companies to hire more cybersecurity …" at bounding box center [230, 142] width 0 height 5
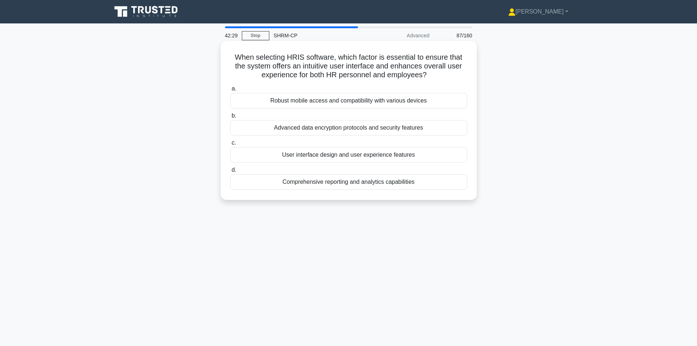
click at [344, 102] on div "Robust mobile access and compatibility with various devices" at bounding box center [348, 100] width 237 height 15
click at [230, 91] on input "a. Robust mobile access and compatibility with various devices" at bounding box center [230, 88] width 0 height 5
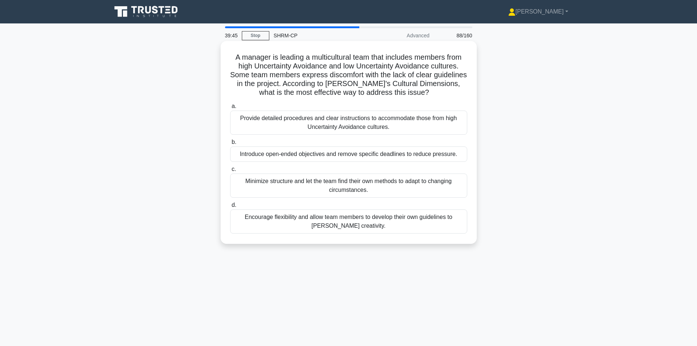
click at [333, 227] on div "Encourage flexibility and allow team members to develop their own guidelines to…" at bounding box center [348, 221] width 237 height 24
click at [230, 207] on input "d. Encourage flexibility and allow team members to develop their own guidelines…" at bounding box center [230, 205] width 0 height 5
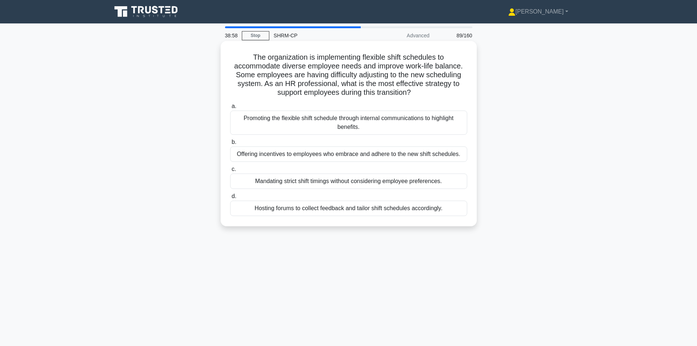
click at [284, 126] on div "Promoting the flexible shift schedule through internal communications to highli…" at bounding box center [348, 122] width 237 height 24
click at [230, 109] on input "a. Promoting the flexible shift schedule through internal communications to hig…" at bounding box center [230, 106] width 0 height 5
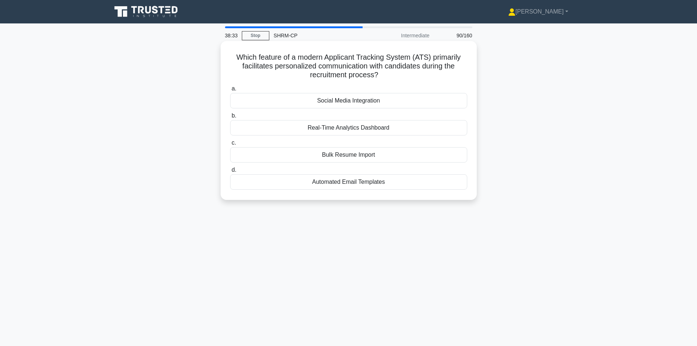
click at [355, 185] on div "Automated Email Templates" at bounding box center [348, 181] width 237 height 15
click at [230, 172] on input "d. Automated Email Templates" at bounding box center [230, 170] width 0 height 5
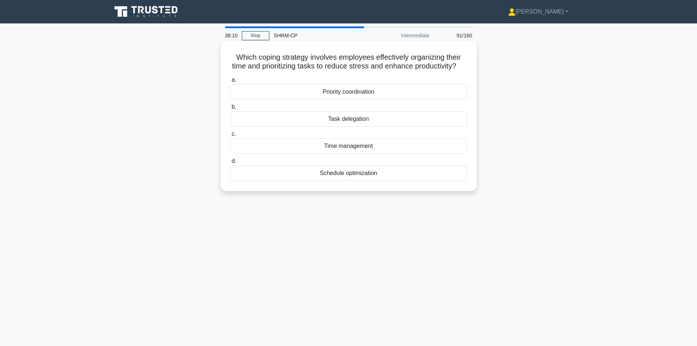
click at [339, 154] on div "Time management" at bounding box center [348, 145] width 237 height 15
click at [230, 136] on input "c. Time management" at bounding box center [230, 134] width 0 height 5
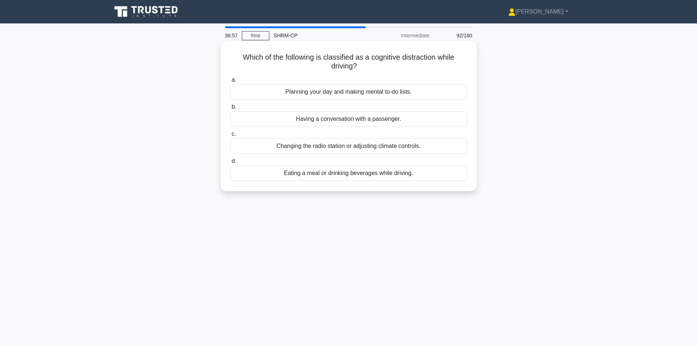
click at [348, 95] on div "Planning your day and making mental to-do lists." at bounding box center [348, 91] width 237 height 15
click at [230, 82] on input "a. Planning your day and making mental to-do lists." at bounding box center [230, 80] width 0 height 5
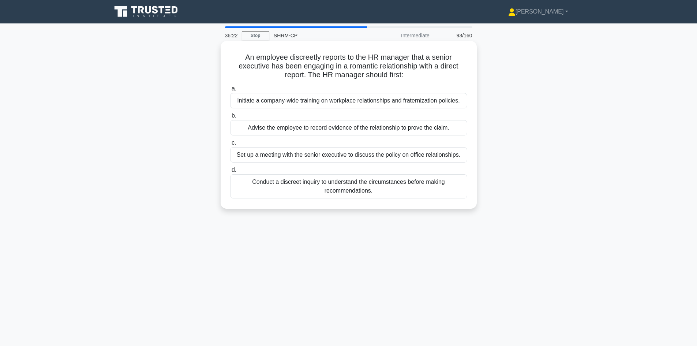
click at [270, 188] on div "Conduct a discreet inquiry to understand the circumstances before making recomm…" at bounding box center [348, 186] width 237 height 24
click at [230, 172] on input "d. Conduct a discreet inquiry to understand the circumstances before making rec…" at bounding box center [230, 170] width 0 height 5
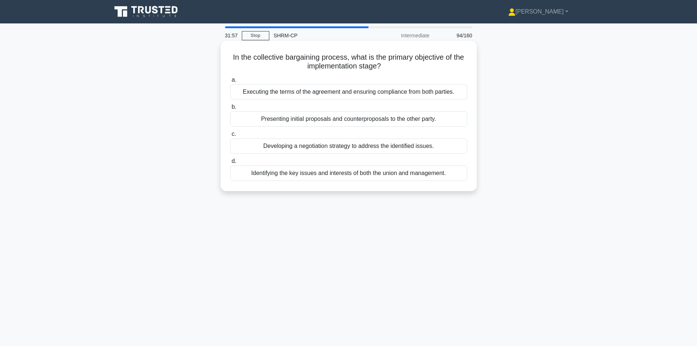
click at [451, 173] on div "Identifying the key issues and interests of both the union and management." at bounding box center [348, 172] width 237 height 15
click at [230, 164] on input "d. Identifying the key issues and interests of both the union and management." at bounding box center [230, 161] width 0 height 5
click at [355, 121] on div "Comprehensive lists of all union delegates and their contact information." at bounding box center [348, 118] width 237 height 15
click at [230, 109] on input "b. Comprehensive lists of all union delegates and their contact information." at bounding box center [230, 107] width 0 height 5
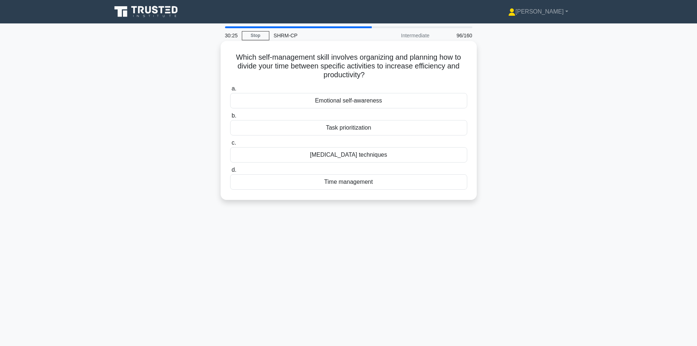
click at [345, 181] on div "Time management" at bounding box center [348, 181] width 237 height 15
click at [230, 172] on input "d. Time management" at bounding box center [230, 170] width 0 height 5
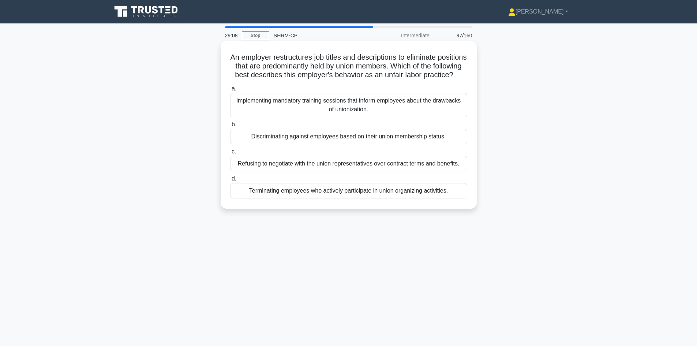
click at [328, 144] on div "Discriminating against employees based on their union membership status." at bounding box center [348, 136] width 237 height 15
click at [230, 127] on input "b. Discriminating against employees based on their union membership status." at bounding box center [230, 124] width 0 height 5
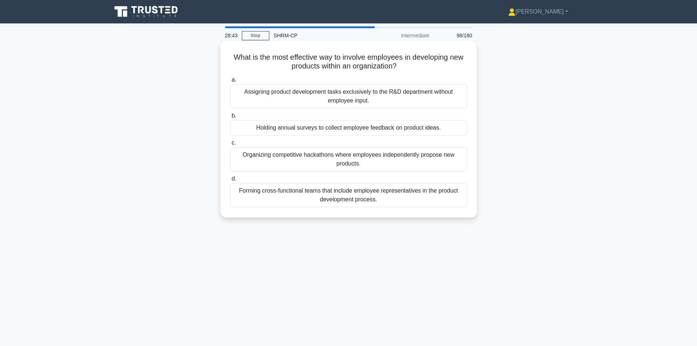
click at [386, 196] on div "Forming cross-functional teams that include employee representatives in the pro…" at bounding box center [348, 195] width 237 height 24
click at [230, 181] on input "d. Forming cross-functional teams that include employee representatives in the …" at bounding box center [230, 178] width 0 height 5
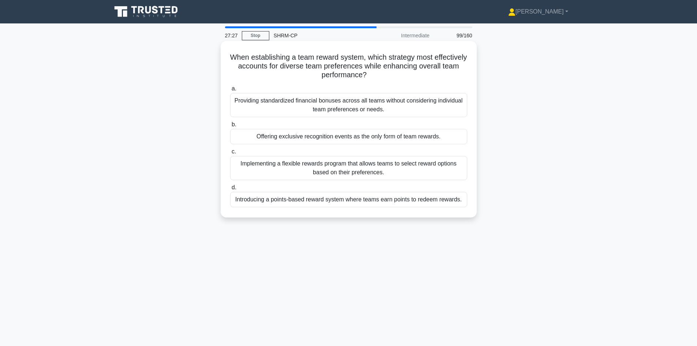
click at [323, 201] on div "Introducing a points-based reward system where teams earn points to redeem rewa…" at bounding box center [348, 199] width 237 height 15
click at [230, 190] on input "d. Introducing a points-based reward system where teams earn points to redeem r…" at bounding box center [230, 187] width 0 height 5
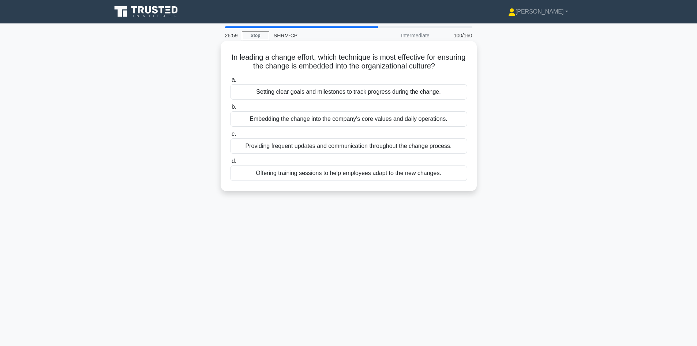
click at [339, 174] on div "Offering training sessions to help employees adapt to the new changes." at bounding box center [348, 172] width 237 height 15
click at [230, 164] on input "d. Offering training sessions to help employees adapt to the new changes." at bounding box center [230, 161] width 0 height 5
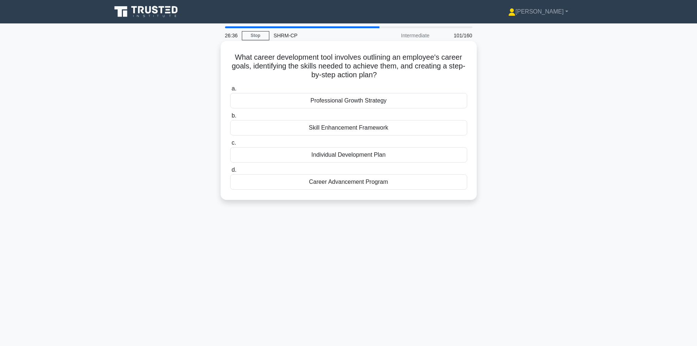
click at [307, 181] on div "Career Advancement Program" at bounding box center [348, 181] width 237 height 15
click at [230, 172] on input "d. Career Advancement Program" at bounding box center [230, 170] width 0 height 5
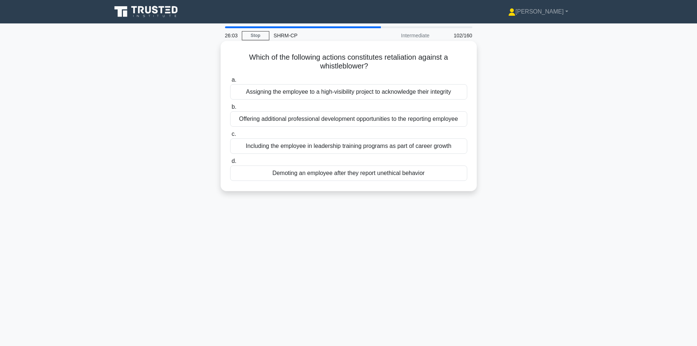
click at [311, 176] on div "Demoting an employee after they report unethical behavior" at bounding box center [348, 172] width 237 height 15
click at [230, 164] on input "d. Demoting an employee after they report unethical behavior" at bounding box center [230, 161] width 0 height 5
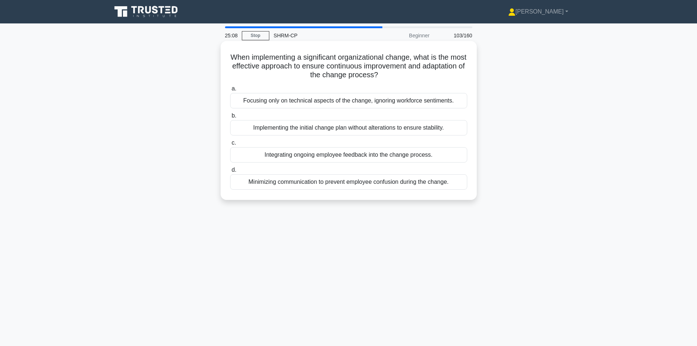
click at [350, 157] on div "Integrating ongoing employee feedback into the change process." at bounding box center [348, 154] width 237 height 15
click at [230, 145] on input "c. Integrating ongoing employee feedback into the change process." at bounding box center [230, 142] width 0 height 5
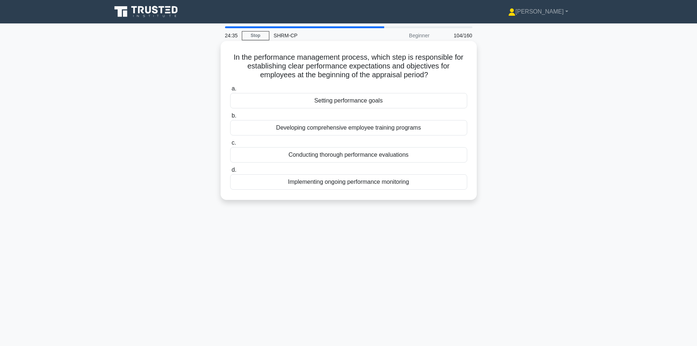
click at [388, 99] on div "Setting performance goals" at bounding box center [348, 100] width 237 height 15
click at [230, 91] on input "a. Setting performance goals" at bounding box center [230, 88] width 0 height 5
click at [363, 131] on div "Enhancing career development opportunities" at bounding box center [348, 127] width 237 height 15
click at [230, 118] on input "b. Enhancing career development opportunities" at bounding box center [230, 115] width 0 height 5
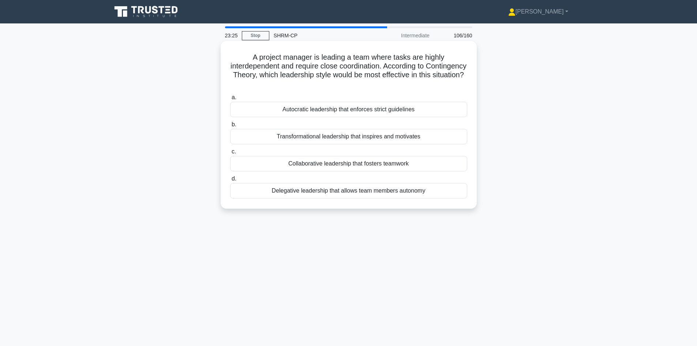
click at [338, 165] on div "Collaborative leadership that fosters teamwork" at bounding box center [348, 163] width 237 height 15
click at [230, 154] on input "c. Collaborative leadership that fosters teamwork" at bounding box center [230, 151] width 0 height 5
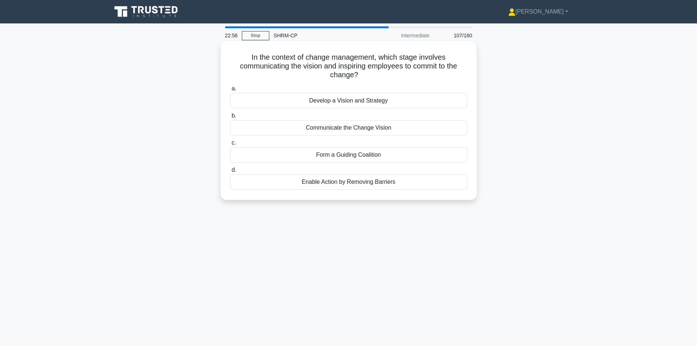
click at [380, 102] on div "Develop a Vision and Strategy" at bounding box center [348, 100] width 237 height 15
click at [230, 91] on input "a. Develop a Vision and Strategy" at bounding box center [230, 88] width 0 height 5
click at [367, 180] on div "Development planning" at bounding box center [348, 181] width 237 height 15
click at [230, 172] on input "d. Development planning" at bounding box center [230, 170] width 0 height 5
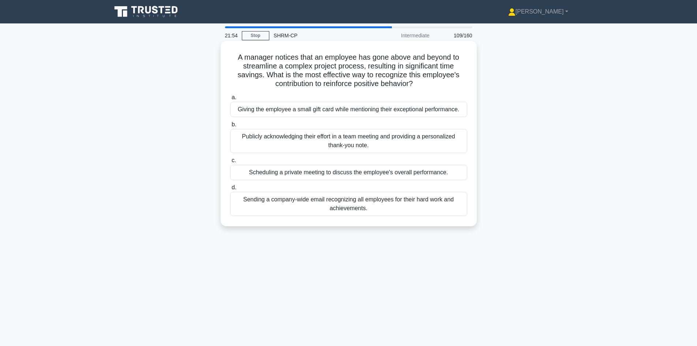
click at [346, 147] on div "Publicly acknowledging their effort in a team meeting and providing a personali…" at bounding box center [348, 141] width 237 height 24
click at [230, 127] on input "b. Publicly acknowledging their effort in a team meeting and providing a person…" at bounding box center [230, 124] width 0 height 5
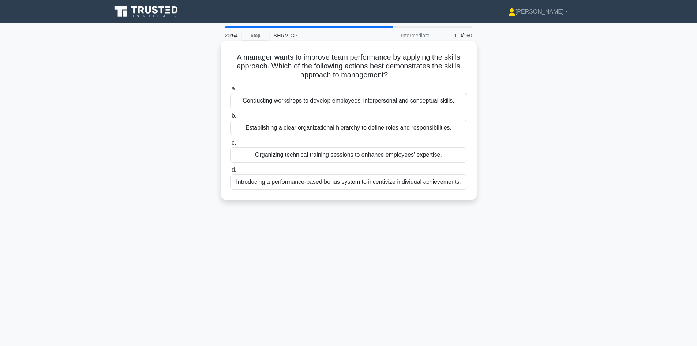
click at [336, 104] on div "Conducting workshops to develop employees' interpersonal and conceptual skills." at bounding box center [348, 100] width 237 height 15
click at [230, 91] on input "a. Conducting workshops to develop employees' interpersonal and conceptual skil…" at bounding box center [230, 88] width 0 height 5
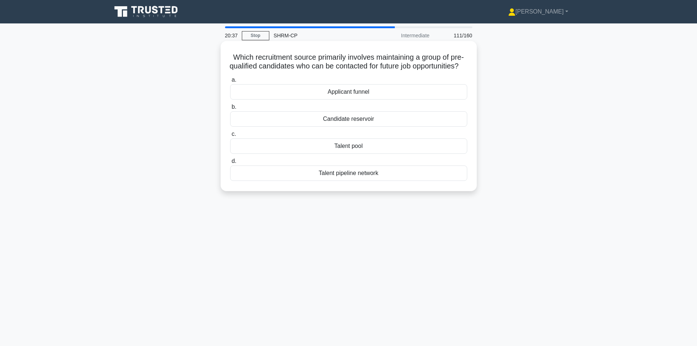
click at [344, 181] on div "Talent pipeline network" at bounding box center [348, 172] width 237 height 15
click at [230, 164] on input "d. Talent pipeline network" at bounding box center [230, 161] width 0 height 5
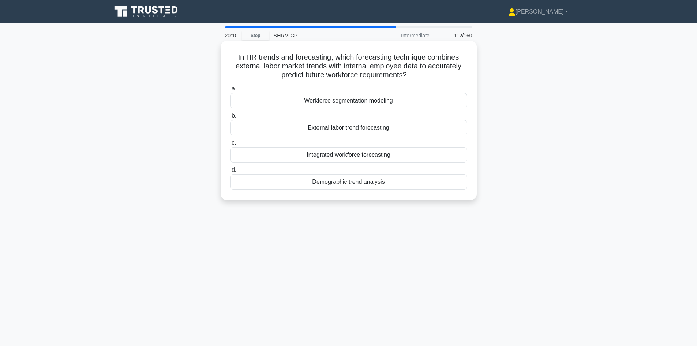
click at [391, 157] on div "Integrated workforce forecasting" at bounding box center [348, 154] width 237 height 15
click at [230, 145] on input "c. Integrated workforce forecasting" at bounding box center [230, 142] width 0 height 5
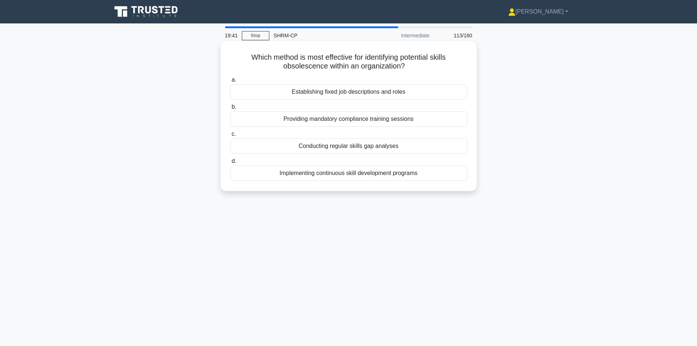
click at [345, 172] on div "Implementing continuous skill development programs" at bounding box center [348, 172] width 237 height 15
click at [230, 164] on input "d. Implementing continuous skill development programs" at bounding box center [230, 161] width 0 height 5
click at [390, 175] on div "A company expands its operations and requires more workers." at bounding box center [348, 172] width 237 height 15
click at [230, 164] on input "d. A company expands its operations and requires more workers." at bounding box center [230, 161] width 0 height 5
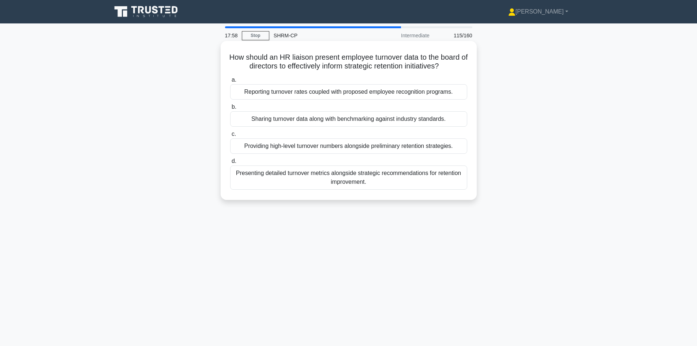
click at [372, 187] on div "Presenting detailed turnover metrics alongside strategic recommendations for re…" at bounding box center [348, 177] width 237 height 24
click at [230, 164] on input "d. Presenting detailed turnover metrics alongside strategic recommendations for…" at bounding box center [230, 161] width 0 height 5
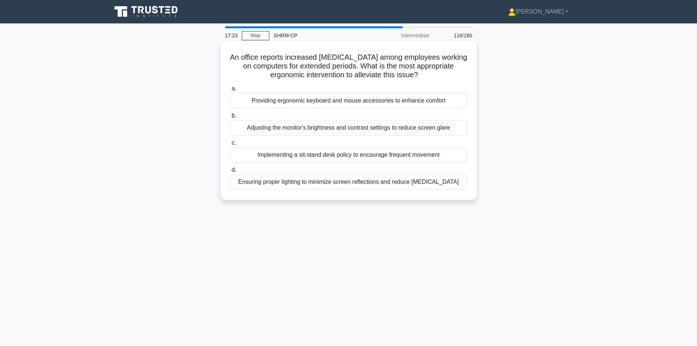
click at [401, 184] on div "Ensuring proper lighting to minimize screen reflections and reduce [MEDICAL_DAT…" at bounding box center [348, 181] width 237 height 15
click at [230, 172] on input "d. Ensuring proper lighting to minimize screen reflections and reduce [MEDICAL_…" at bounding box center [230, 170] width 0 height 5
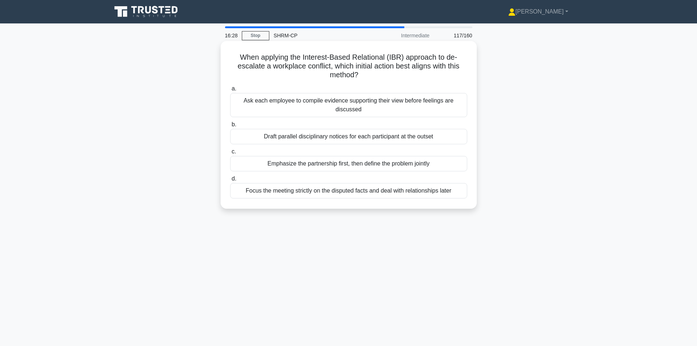
click at [408, 168] on div "Emphasize the partnership first, then define the problem jointly" at bounding box center [348, 163] width 237 height 15
click at [230, 154] on input "c. Emphasize the partnership first, then define the problem jointly" at bounding box center [230, 151] width 0 height 5
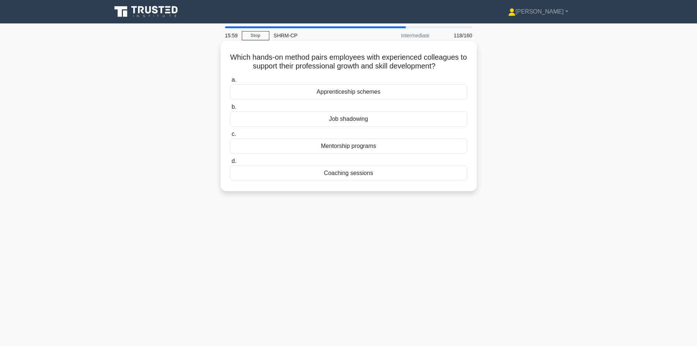
click at [358, 146] on div "Mentorship programs" at bounding box center [348, 145] width 237 height 15
click at [230, 136] on input "c. Mentorship programs" at bounding box center [230, 134] width 0 height 5
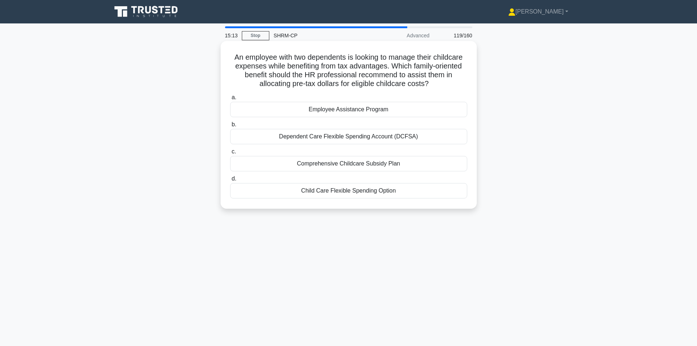
click at [368, 162] on div "Comprehensive Childcare Subsidy Plan" at bounding box center [348, 163] width 237 height 15
click at [230, 154] on input "c. Comprehensive Childcare Subsidy Plan" at bounding box center [230, 151] width 0 height 5
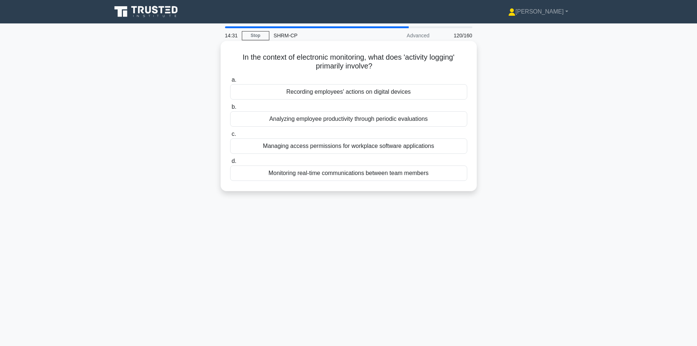
click at [356, 121] on div "Analyzing employee productivity through periodic evaluations" at bounding box center [348, 118] width 237 height 15
click at [230, 109] on input "b. Analyzing employee productivity through periodic evaluations" at bounding box center [230, 107] width 0 height 5
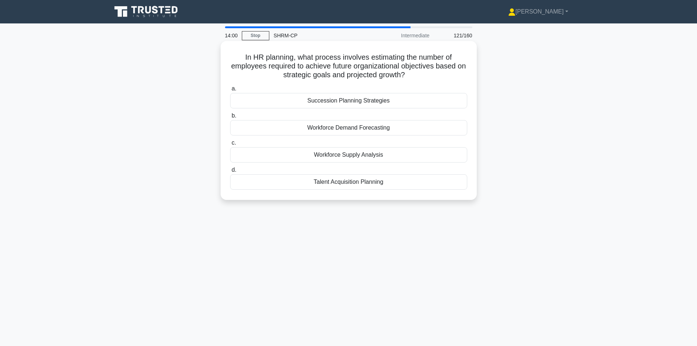
click at [355, 129] on div "Workforce Demand Forecasting" at bounding box center [348, 127] width 237 height 15
click at [230, 118] on input "b. Workforce Demand Forecasting" at bounding box center [230, 115] width 0 height 5
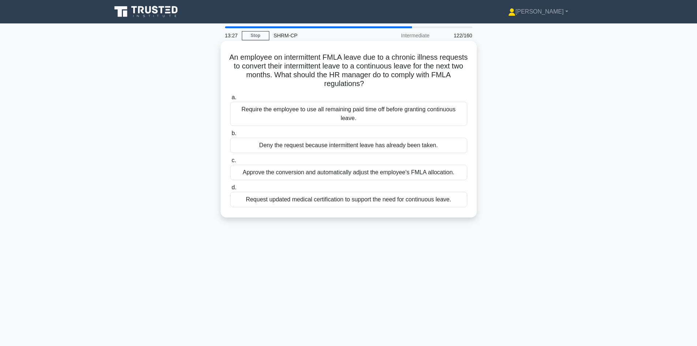
click at [349, 203] on div "Request updated medical certification to support the need for continuous leave." at bounding box center [348, 199] width 237 height 15
click at [230, 190] on input "d. Request updated medical certification to support the need for continuous lea…" at bounding box center [230, 187] width 0 height 5
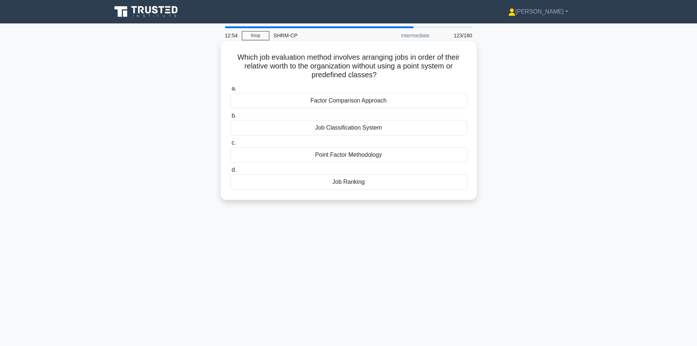
click at [350, 182] on div "Job Ranking" at bounding box center [348, 181] width 237 height 15
click at [230, 172] on input "d. Job Ranking" at bounding box center [230, 170] width 0 height 5
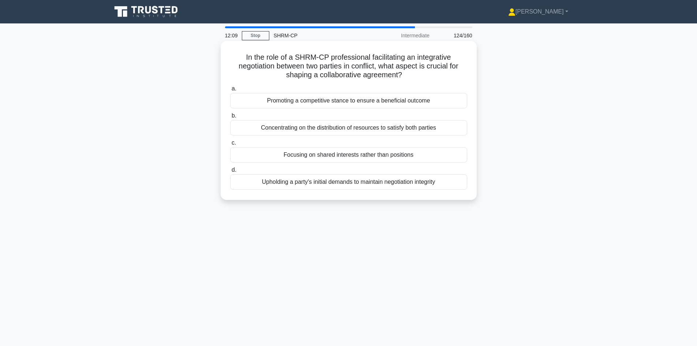
click at [368, 156] on div "Focusing on shared interests rather than positions" at bounding box center [348, 154] width 237 height 15
click at [230, 145] on input "c. Focusing on shared interests rather than positions" at bounding box center [230, 142] width 0 height 5
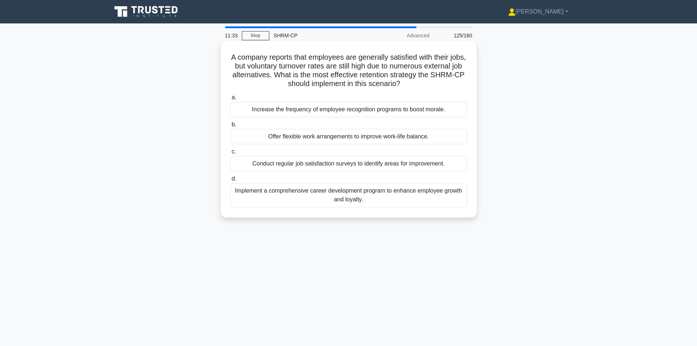
click at [367, 198] on div "Implement a comprehensive career development program to enhance employee growth…" at bounding box center [348, 195] width 237 height 24
click at [230, 181] on input "d. Implement a comprehensive career development program to enhance employee gro…" at bounding box center [230, 178] width 0 height 5
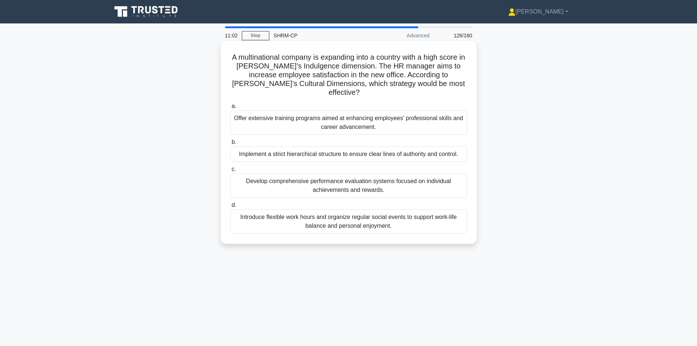
click at [357, 115] on div "Offer extensive training programs aimed at enhancing employees' professional sk…" at bounding box center [348, 122] width 237 height 24
click at [230, 109] on input "a. Offer extensive training programs aimed at enhancing employees' professional…" at bounding box center [230, 106] width 0 height 5
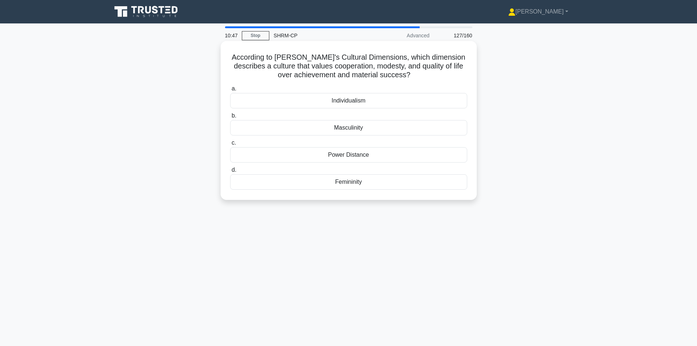
click at [348, 183] on div "Femininity" at bounding box center [348, 181] width 237 height 15
click at [230, 172] on input "d. Femininity" at bounding box center [230, 170] width 0 height 5
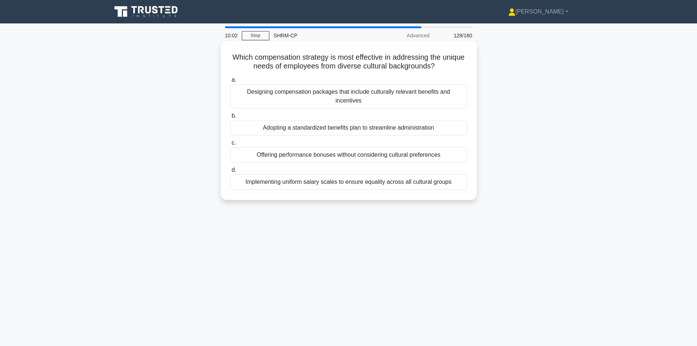
click at [442, 177] on div "Implementing uniform salary scales to ensure equality across all cultural groups" at bounding box center [348, 181] width 237 height 15
click at [230, 172] on input "d. Implementing uniform salary scales to ensure equality across all cultural gr…" at bounding box center [230, 170] width 0 height 5
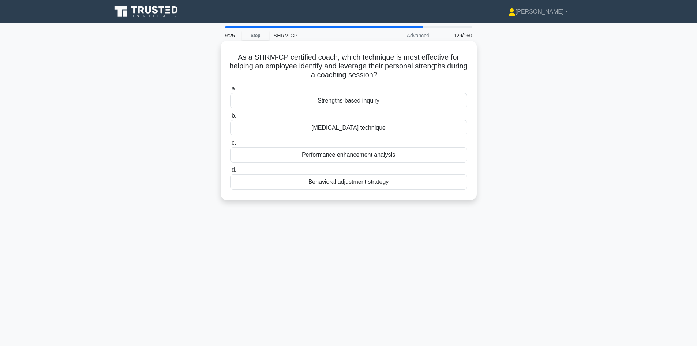
click at [351, 157] on div "Performance enhancement analysis" at bounding box center [348, 154] width 237 height 15
click at [230, 145] on input "c. Performance enhancement analysis" at bounding box center [230, 142] width 0 height 5
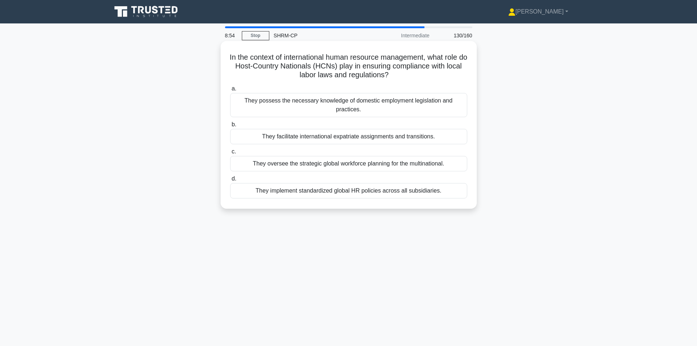
click at [348, 98] on div "They possess the necessary knowledge of domestic employment legislation and pra…" at bounding box center [348, 105] width 237 height 24
click at [230, 91] on input "a. They possess the necessary knowledge of domestic employment legislation and …" at bounding box center [230, 88] width 0 height 5
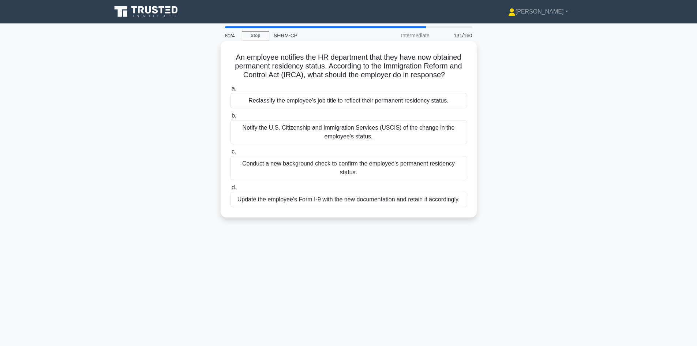
click at [406, 202] on div "Update the employee's Form I-9 with the new documentation and retain it accordi…" at bounding box center [348, 199] width 237 height 15
click at [230, 190] on input "d. Update the employee's Form I-9 with the new documentation and retain it acco…" at bounding box center [230, 187] width 0 height 5
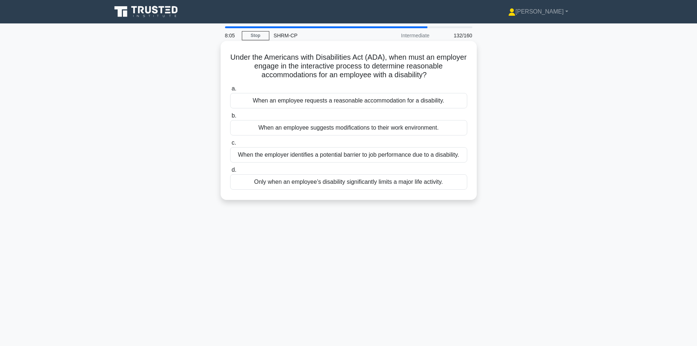
click at [306, 104] on div "When an employee requests a reasonable accommodation for a disability." at bounding box center [348, 100] width 237 height 15
click at [230, 91] on input "a. When an employee requests a reasonable accommodation for a disability." at bounding box center [230, 88] width 0 height 5
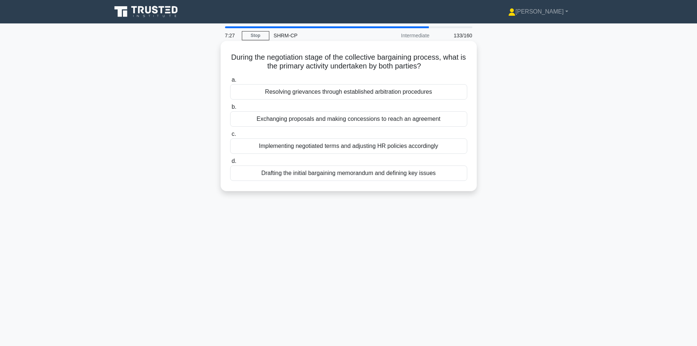
click at [344, 121] on div "Exchanging proposals and making concessions to reach an agreement" at bounding box center [348, 118] width 237 height 15
click at [230, 109] on input "b. Exchanging proposals and making concessions to reach an agreement" at bounding box center [230, 107] width 0 height 5
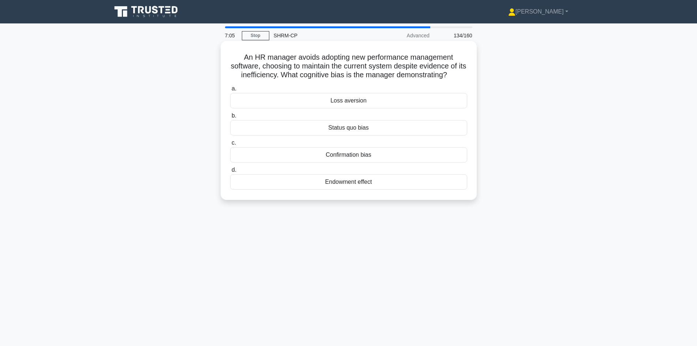
click at [327, 125] on div "Status quo bias" at bounding box center [348, 127] width 237 height 15
click at [230, 118] on input "b. Status quo bias" at bounding box center [230, 115] width 0 height 5
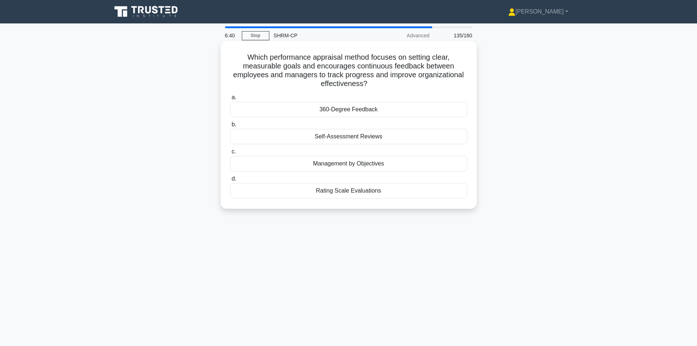
click at [364, 113] on div "360-Degree Feedback" at bounding box center [348, 109] width 237 height 15
click at [230, 100] on input "a. 360-Degree Feedback" at bounding box center [230, 97] width 0 height 5
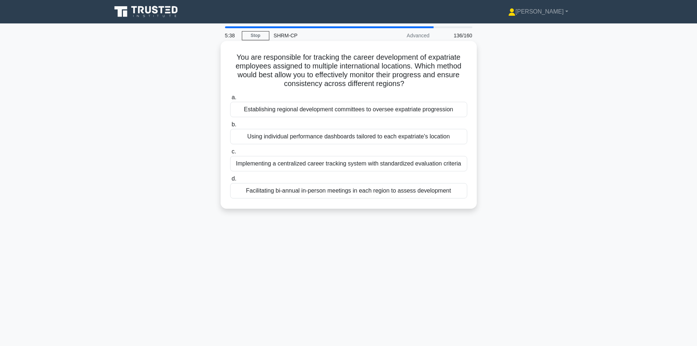
click at [343, 192] on div "Facilitating bi-annual in-person meetings in each region to assess development" at bounding box center [348, 190] width 237 height 15
click at [230, 181] on input "d. Facilitating bi-annual in-person meetings in each region to assess developme…" at bounding box center [230, 178] width 0 height 5
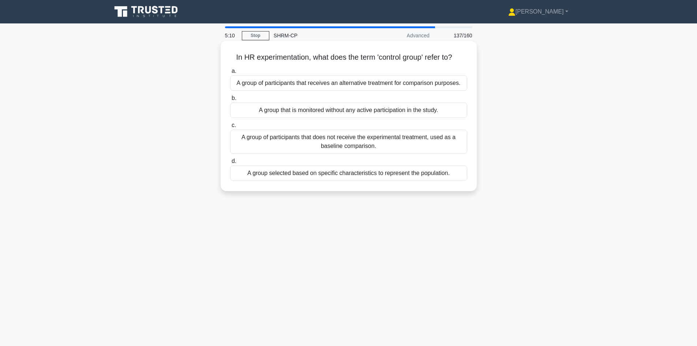
click at [391, 175] on div "A group selected based on specific characteristics to represent the population." at bounding box center [348, 172] width 237 height 15
click at [230, 164] on input "d. A group selected based on specific characteristics to represent the populati…" at bounding box center [230, 161] width 0 height 5
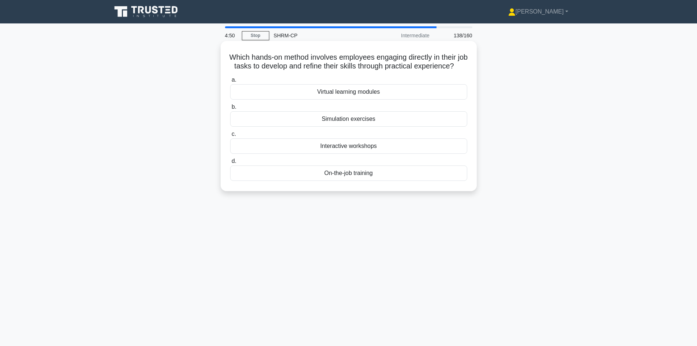
click at [357, 181] on div "On-the-job training" at bounding box center [348, 172] width 237 height 15
click at [230, 164] on input "d. On-the-job training" at bounding box center [230, 161] width 0 height 5
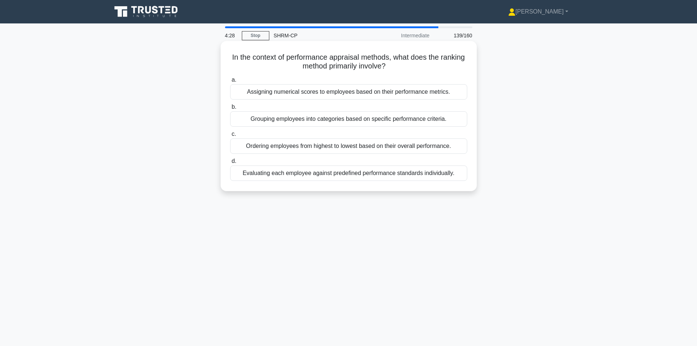
click at [334, 175] on div "Evaluating each employee against predefined performance standards individually." at bounding box center [348, 172] width 237 height 15
click at [230, 164] on input "d. Evaluating each employee against predefined performance standards individual…" at bounding box center [230, 161] width 0 height 5
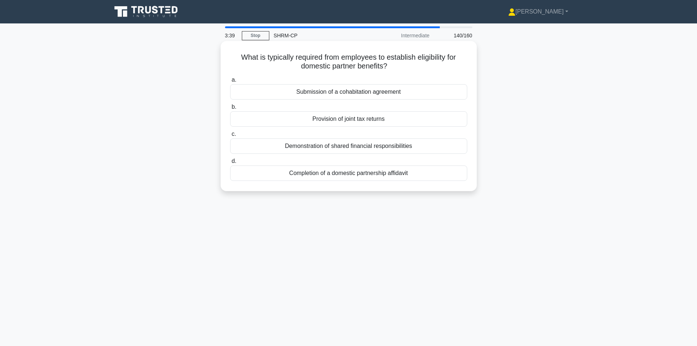
click at [344, 176] on div "Completion of a domestic partnership affidavit" at bounding box center [348, 172] width 237 height 15
click at [230, 164] on input "d. Completion of a domestic partnership affidavit" at bounding box center [230, 161] width 0 height 5
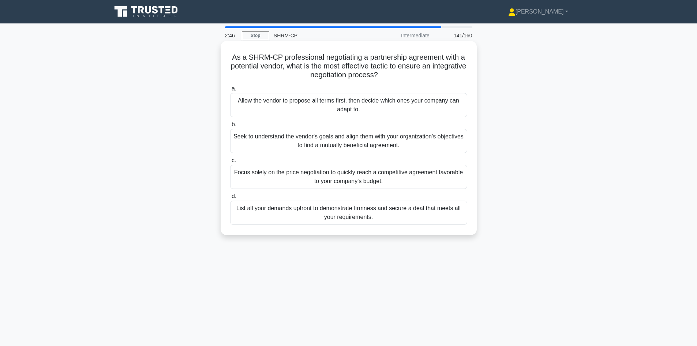
click at [333, 145] on div "Seek to understand the vendor's goals and align them with your organization's o…" at bounding box center [348, 141] width 237 height 24
click at [230, 127] on input "b. Seek to understand the vendor's goals and align them with your organization'…" at bounding box center [230, 124] width 0 height 5
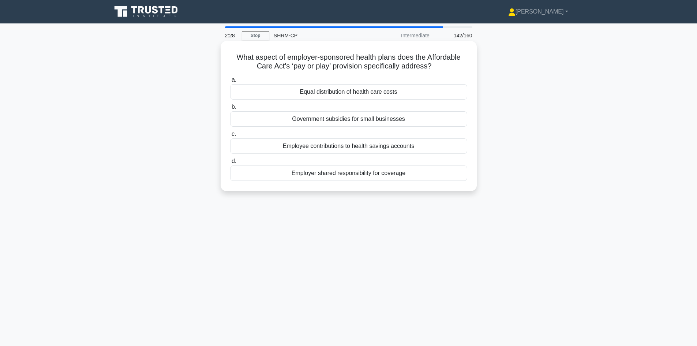
click at [341, 177] on div "Employer shared responsibility for coverage" at bounding box center [348, 172] width 237 height 15
click at [230, 164] on input "d. Employer shared responsibility for coverage" at bounding box center [230, 161] width 0 height 5
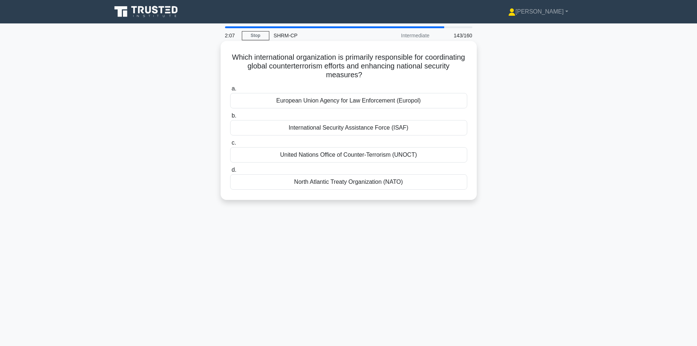
click at [340, 156] on div "United Nations Office of Counter-Terrorism (UNOCT)" at bounding box center [348, 154] width 237 height 15
click at [230, 145] on input "c. United Nations Office of Counter-Terrorism (UNOCT)" at bounding box center [230, 142] width 0 height 5
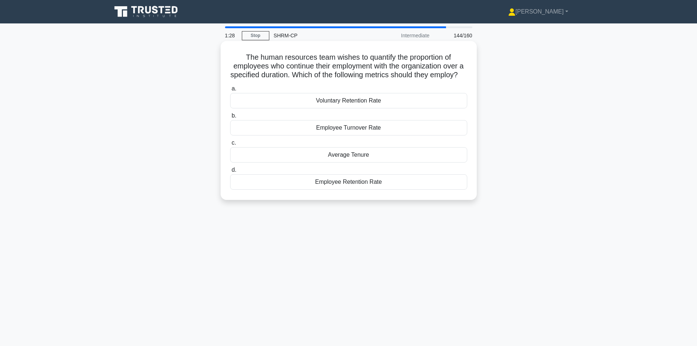
click at [378, 190] on div "Employee Retention Rate" at bounding box center [348, 181] width 237 height 15
click at [230, 172] on input "d. Employee Retention Rate" at bounding box center [230, 170] width 0 height 5
click at [355, 129] on div "Pay banding" at bounding box center [348, 127] width 237 height 15
click at [230, 118] on input "b. Pay banding" at bounding box center [230, 115] width 0 height 5
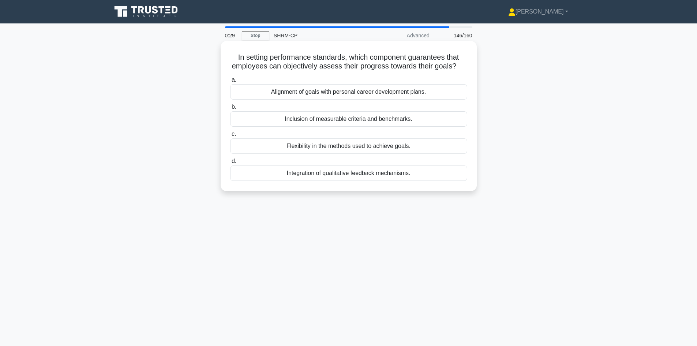
click at [333, 175] on div "Integration of qualitative feedback mechanisms." at bounding box center [348, 172] width 237 height 15
click at [230, 164] on input "d. Integration of qualitative feedback mechanisms." at bounding box center [230, 161] width 0 height 5
click at [353, 93] on div "Federal Labor Relations Agency" at bounding box center [348, 91] width 237 height 15
click at [230, 82] on input "a. Federal Labor Relations Agency" at bounding box center [230, 80] width 0 height 5
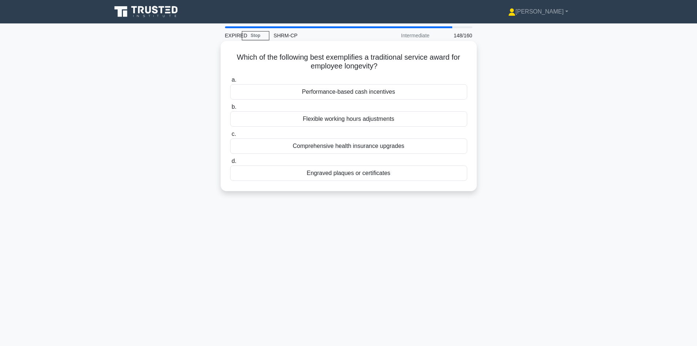
click at [407, 124] on div "Flexible working hours adjustments" at bounding box center [348, 118] width 237 height 15
click at [230, 109] on input "b. Flexible working hours adjustments" at bounding box center [230, 107] width 0 height 5
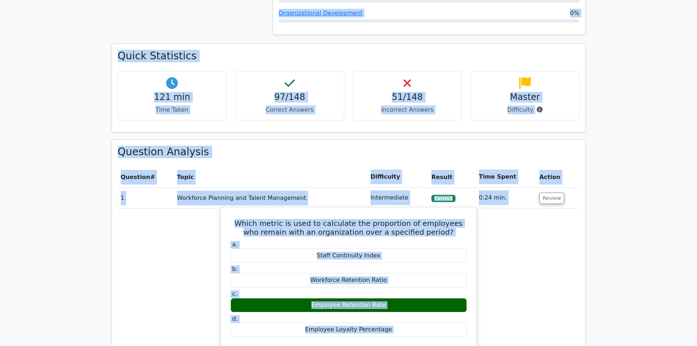
scroll to position [436, 0]
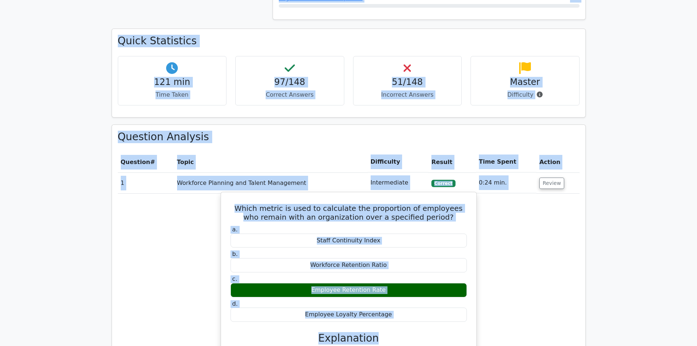
drag, startPoint x: 155, startPoint y: 38, endPoint x: 433, endPoint y: 235, distance: 341.0
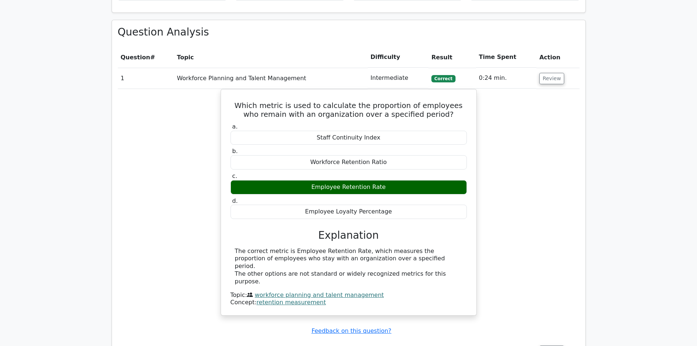
scroll to position [520, 0]
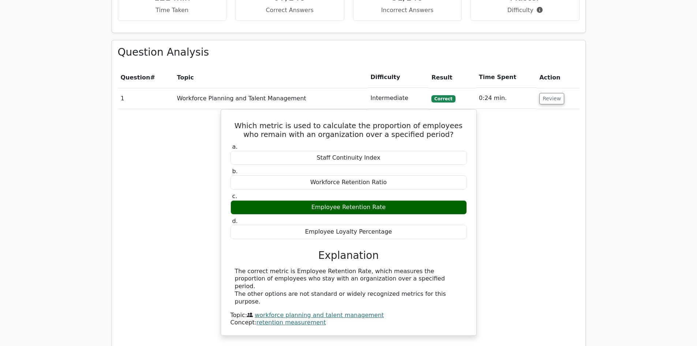
click at [566, 150] on div "Which metric is used to calculate the proportion of employees who remain with a…" at bounding box center [349, 227] width 462 height 236
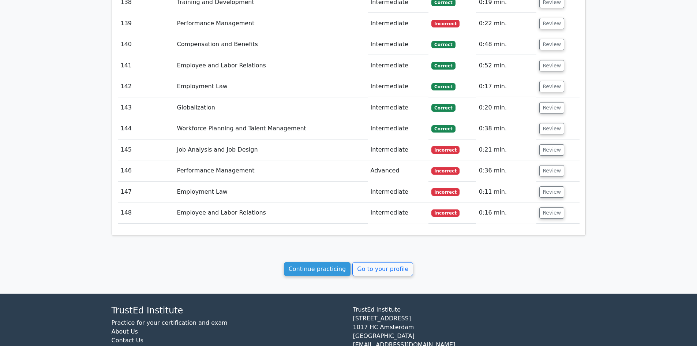
scroll to position [3777, 0]
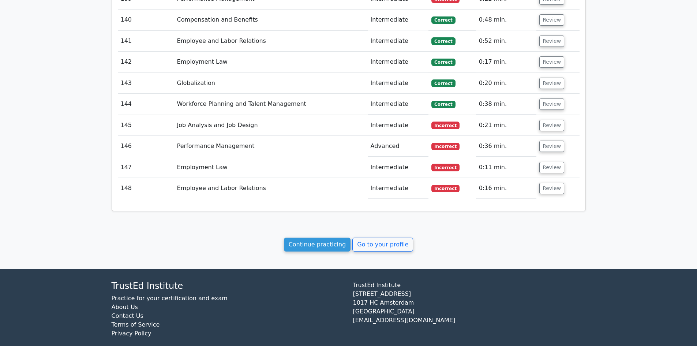
drag, startPoint x: 162, startPoint y: 53, endPoint x: 491, endPoint y: 273, distance: 395.1
copy body "Your Test Results SHRM Certified Professional 66% Your Score You're on track! P…"
